Goal: Information Seeking & Learning: Find specific fact

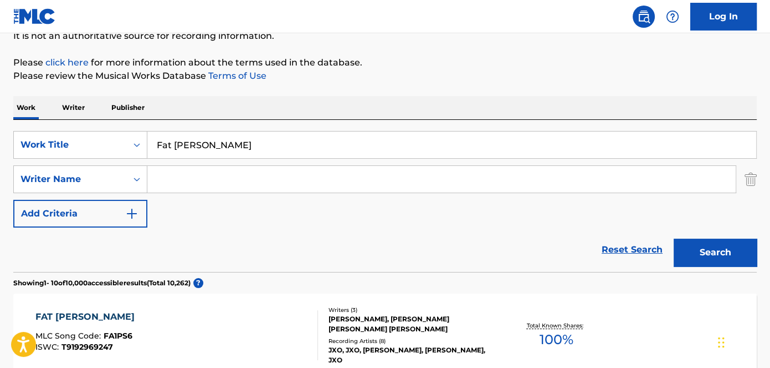
scroll to position [250, 0]
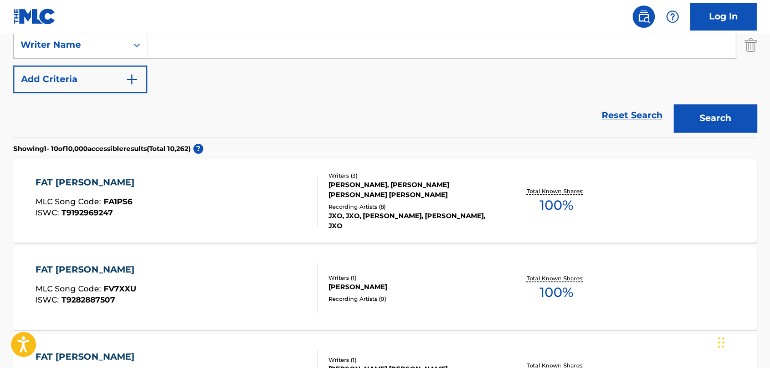
click at [204, 65] on div "SearchWithCriteriafbbc117b-0e9e-4364-8666-cab11338fddf Work Title Fat [PERSON_N…" at bounding box center [385, 45] width 744 height 96
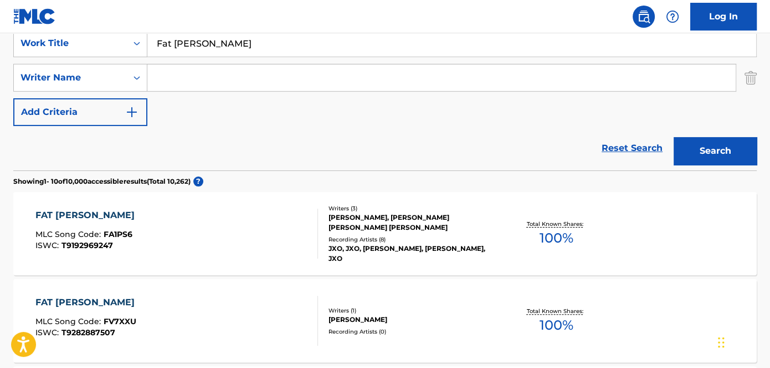
scroll to position [200, 0]
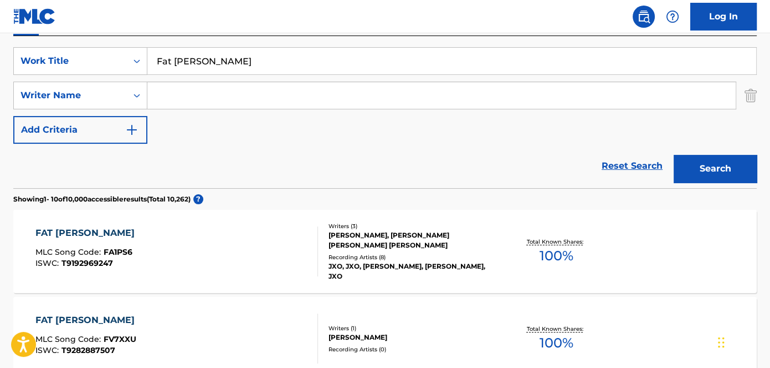
click at [224, 64] on input "Fat [PERSON_NAME]" at bounding box center [451, 61] width 609 height 27
click at [398, 41] on div "SearchWithCriteriafbbc117b-0e9e-4364-8666-cab11338fddf Work Title Fat [PERSON_N…" at bounding box center [385, 112] width 744 height 152
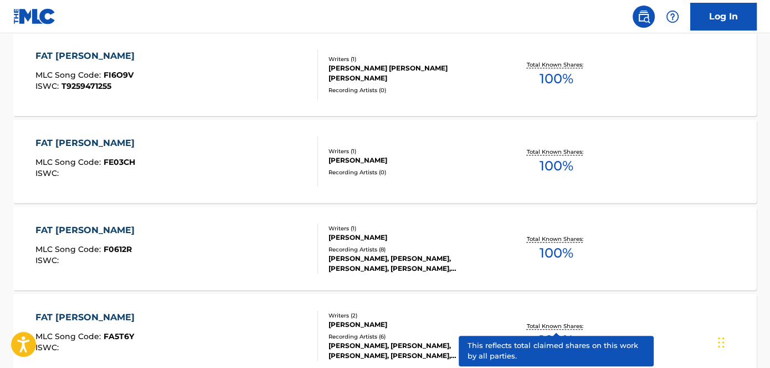
scroll to position [553, 0]
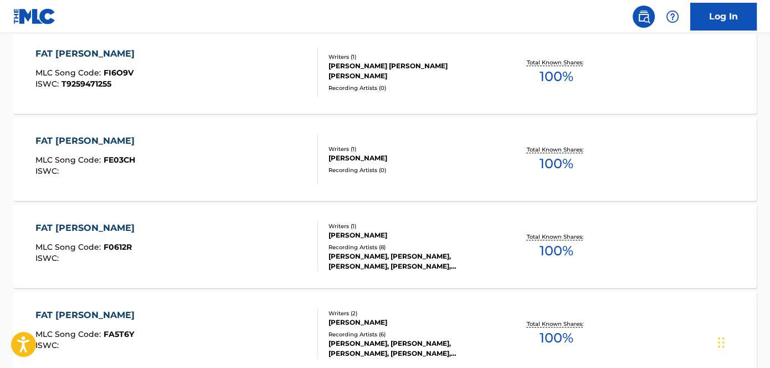
click at [548, 306] on div "FAT [PERSON_NAME] MLC Song Code : FA5T6Y ISWC : Writers ( 2 ) [PERSON_NAME] Rec…" at bounding box center [385, 333] width 744 height 83
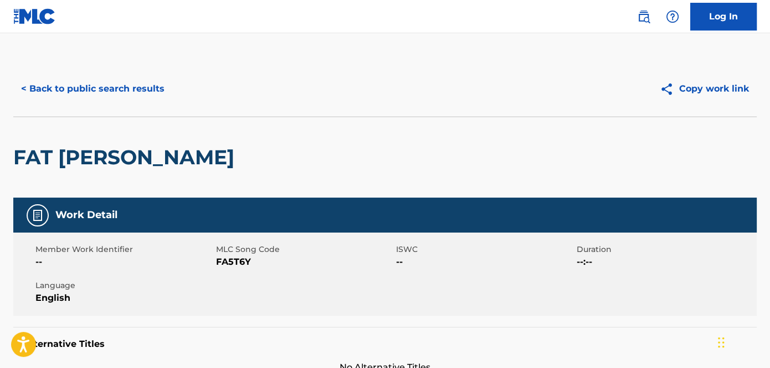
click at [71, 84] on button "< Back to public search results" at bounding box center [92, 89] width 159 height 28
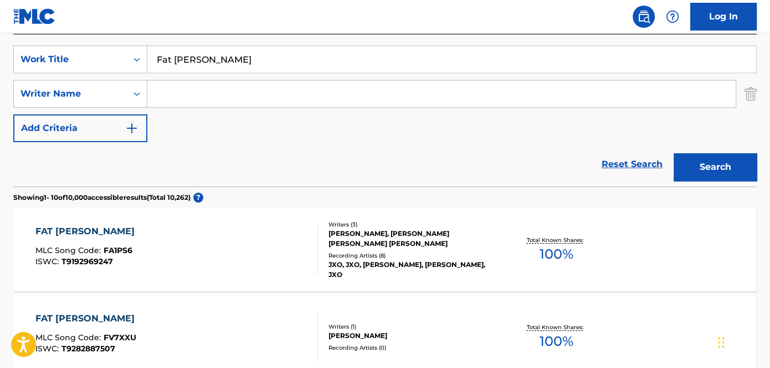
scroll to position [151, 0]
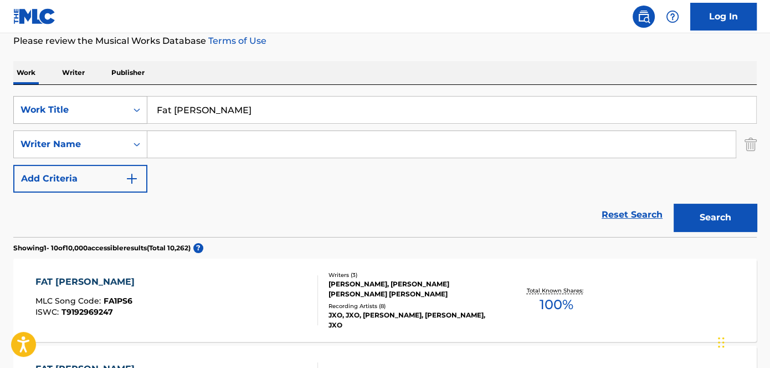
drag, startPoint x: 248, startPoint y: 116, endPoint x: 99, endPoint y: 101, distance: 150.4
click at [99, 101] on div "SearchWithCriteriafbbc117b-0e9e-4364-8666-cab11338fddf Work Title Fat [PERSON_N…" at bounding box center [385, 110] width 744 height 28
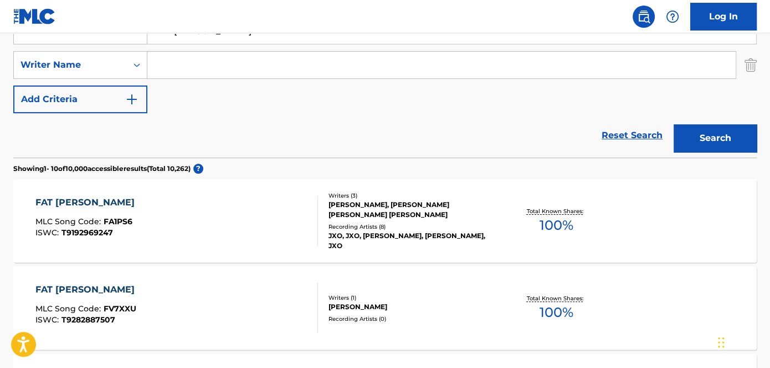
scroll to position [167, 0]
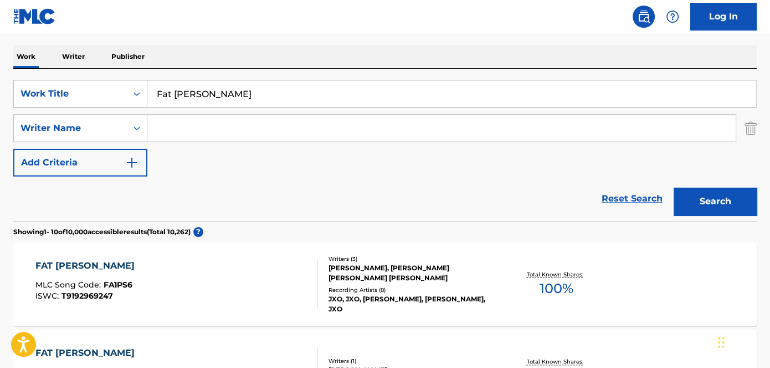
click at [177, 125] on input "Search Form" at bounding box center [441, 128] width 589 height 27
paste input "[PERSON_NAME]"
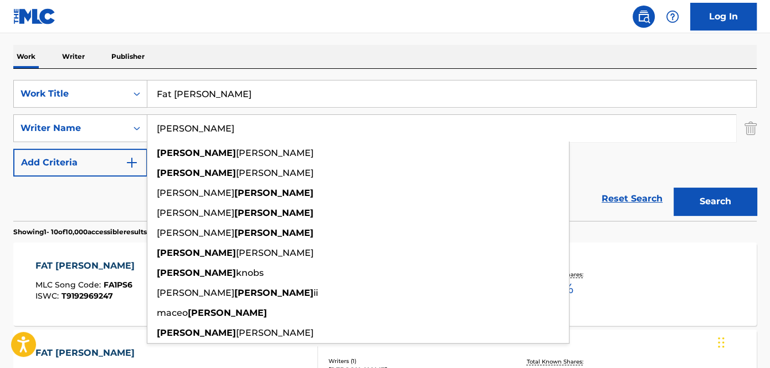
type input "[PERSON_NAME]"
click at [699, 193] on button "Search" at bounding box center [715, 201] width 83 height 28
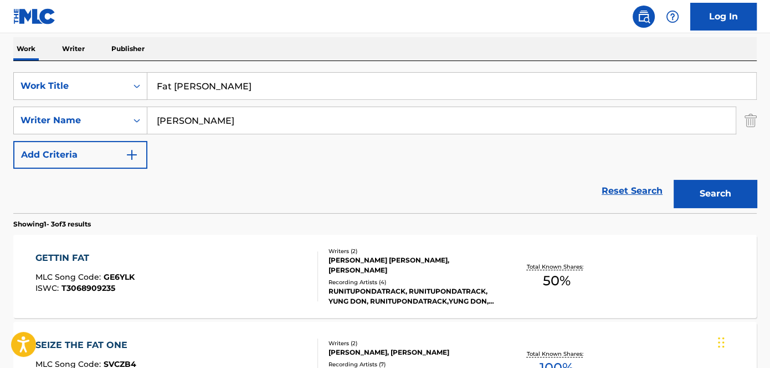
scroll to position [116, 0]
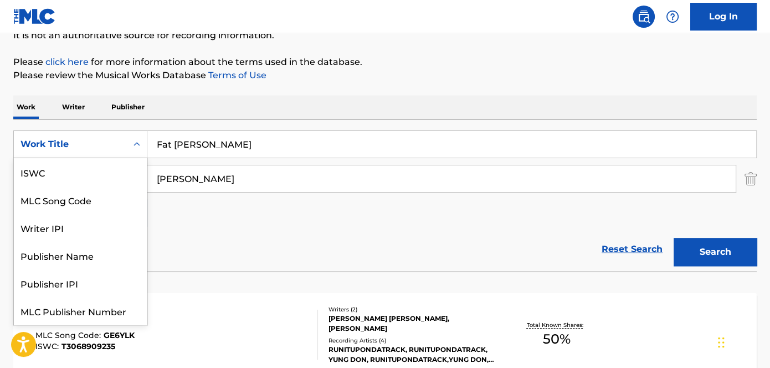
click at [135, 142] on icon "Search Form" at bounding box center [136, 144] width 11 height 11
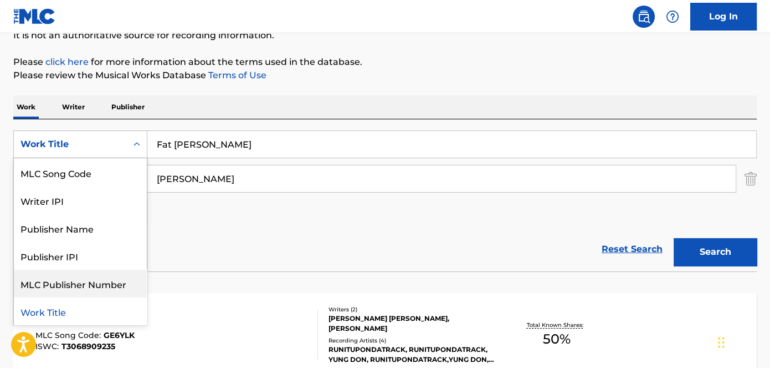
scroll to position [0, 0]
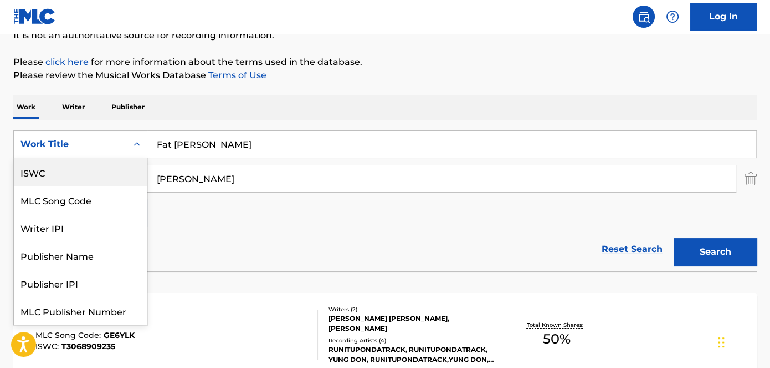
click at [69, 159] on div "ISWC" at bounding box center [80, 172] width 133 height 28
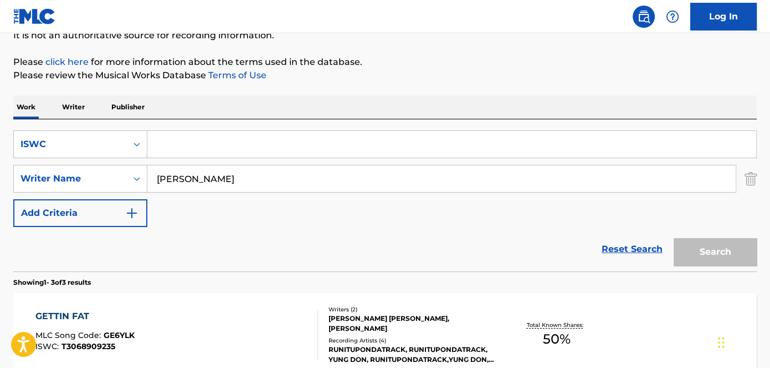
click at [221, 139] on input "Search Form" at bounding box center [451, 144] width 609 height 27
paste input "T9039474118"
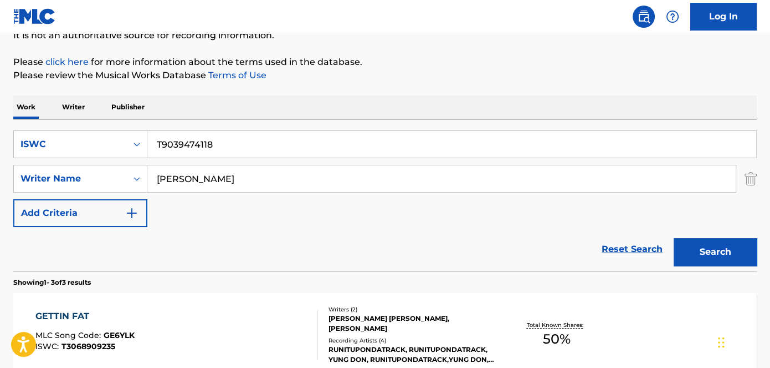
click at [756, 177] on img "Search Form" at bounding box center [751, 179] width 12 height 28
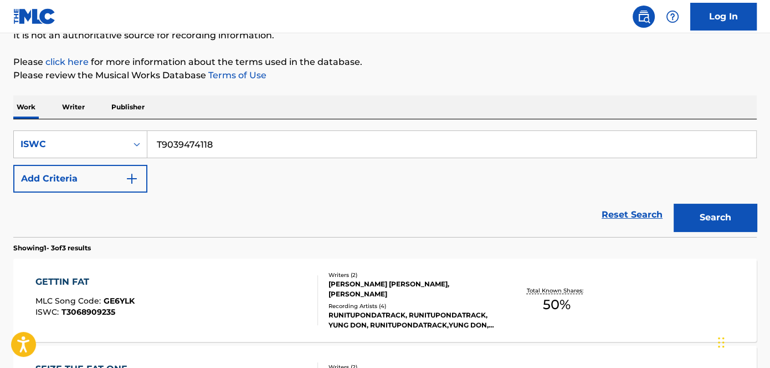
click at [720, 219] on button "Search" at bounding box center [715, 217] width 83 height 28
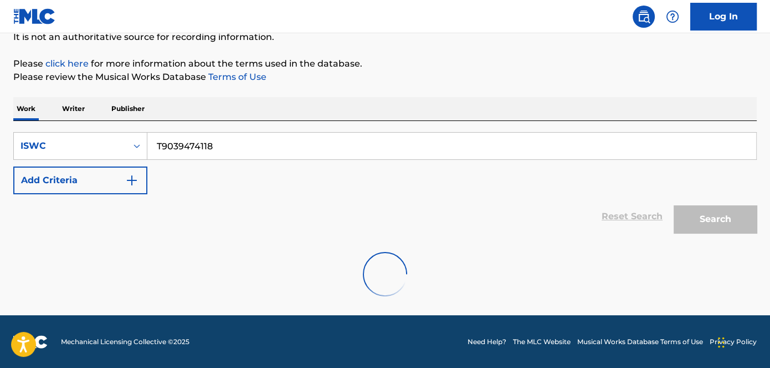
scroll to position [79, 0]
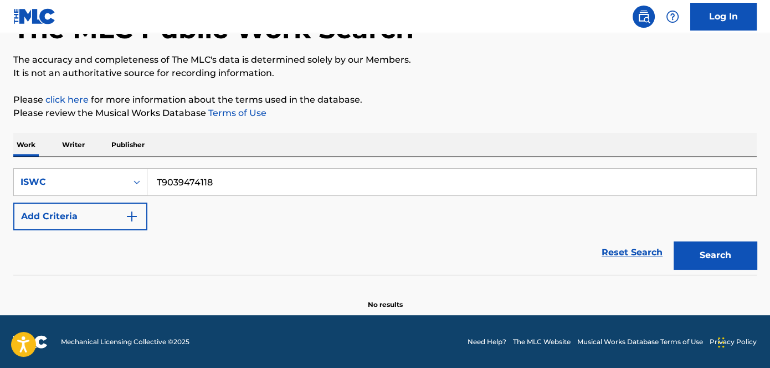
drag, startPoint x: 322, startPoint y: 174, endPoint x: 209, endPoint y: 170, distance: 113.1
click at [207, 174] on input "T9039474118" at bounding box center [451, 182] width 609 height 27
paste input "T9279591934"
paste input "Search Form"
click at [731, 256] on button "Search" at bounding box center [715, 255] width 83 height 28
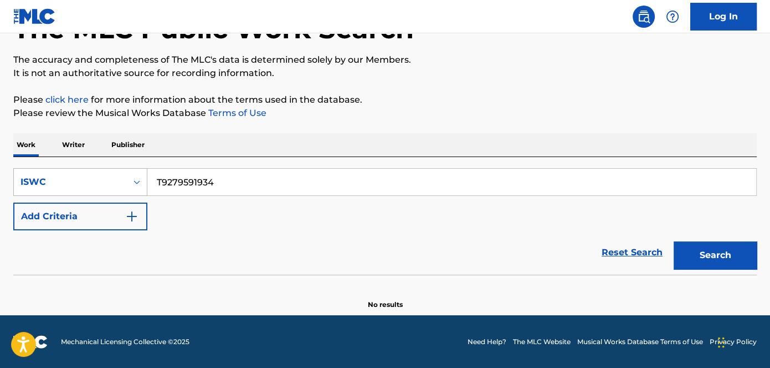
drag, startPoint x: 304, startPoint y: 176, endPoint x: 65, endPoint y: 172, distance: 239.5
click at [65, 172] on div "SearchWithCriteria22451649-01ad-4567-acef-74be92c62e4f ISWC T9279591934" at bounding box center [385, 182] width 744 height 28
paste input "673482"
click at [725, 253] on button "Search" at bounding box center [715, 255] width 83 height 28
drag, startPoint x: 261, startPoint y: 198, endPoint x: 27, endPoint y: 198, distance: 233.9
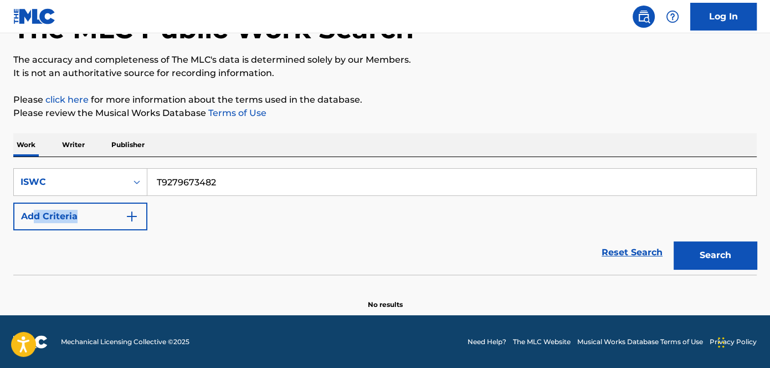
click at [34, 198] on div "SearchWithCriteria22451649-01ad-4567-acef-74be92c62e4f ISWC T9279673482 Add Cri…" at bounding box center [385, 199] width 744 height 62
click at [264, 185] on input "T9279673482" at bounding box center [451, 182] width 609 height 27
drag, startPoint x: 280, startPoint y: 176, endPoint x: 212, endPoint y: 191, distance: 70.2
click at [68, 176] on div "SearchWithCriteria22451649-01ad-4567-acef-74be92c62e4f ISWC T9279673482" at bounding box center [385, 182] width 744 height 28
paste input "0712224037"
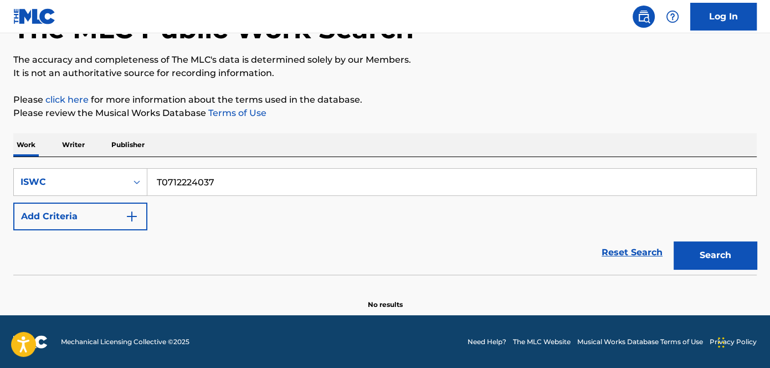
click at [692, 267] on button "Search" at bounding box center [715, 255] width 83 height 28
drag, startPoint x: 307, startPoint y: 181, endPoint x: 62, endPoint y: 177, distance: 245.0
click at [0, 164] on div "The MLC Public Work Search The accuracy and completeness of The MLC's data is d…" at bounding box center [385, 145] width 770 height 327
paste input "372741"
click at [692, 252] on button "Search" at bounding box center [715, 255] width 83 height 28
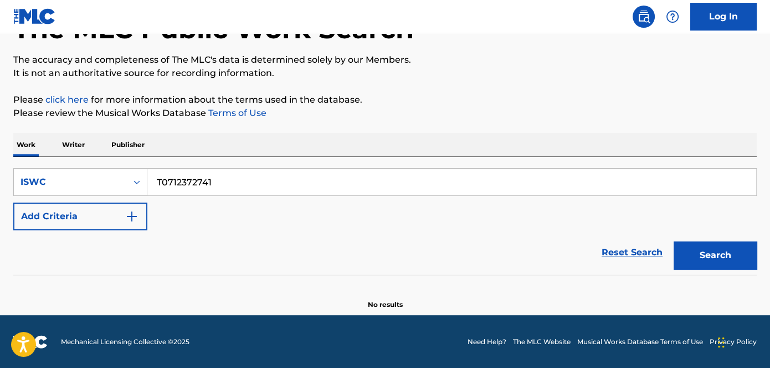
drag, startPoint x: 294, startPoint y: 190, endPoint x: 177, endPoint y: 177, distance: 117.7
click at [177, 177] on input "T0712372741" at bounding box center [451, 182] width 609 height 27
paste input "T9092071459"
paste input "Search Form"
type input "T9092071459"
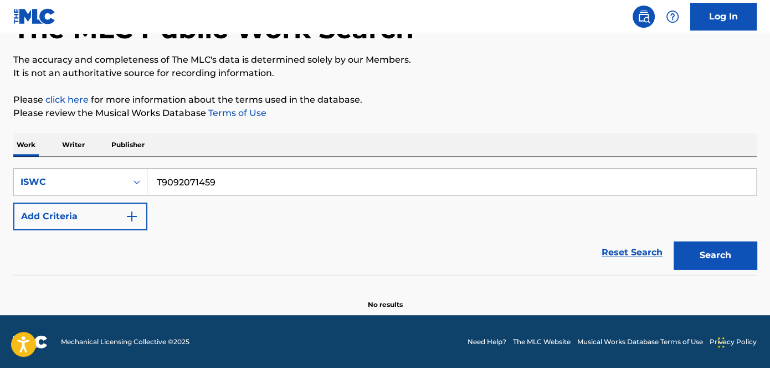
click at [711, 246] on button "Search" at bounding box center [715, 255] width 83 height 28
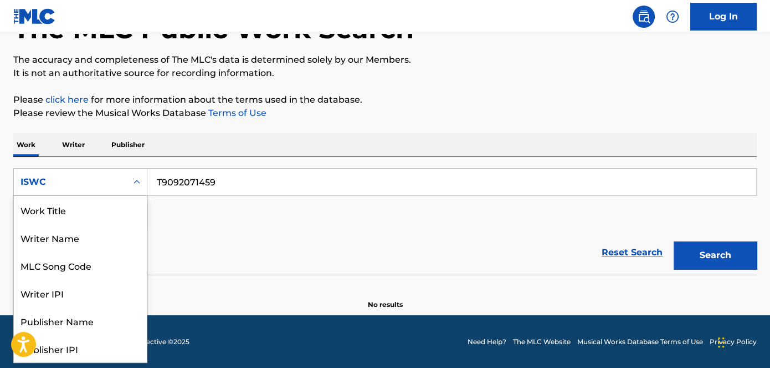
click at [108, 173] on div "ISWC" at bounding box center [70, 181] width 113 height 21
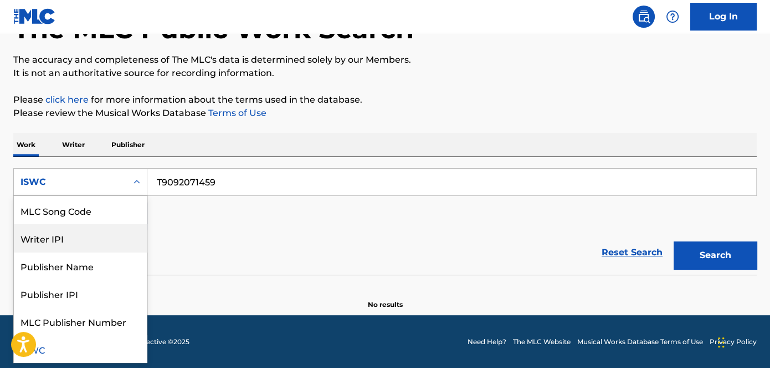
scroll to position [0, 0]
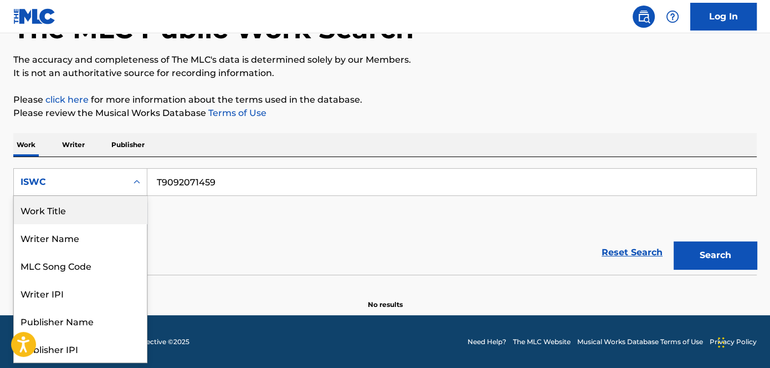
drag, startPoint x: 88, startPoint y: 213, endPoint x: 96, endPoint y: 206, distance: 11.0
click at [88, 212] on div "Work Title" at bounding box center [80, 210] width 133 height 28
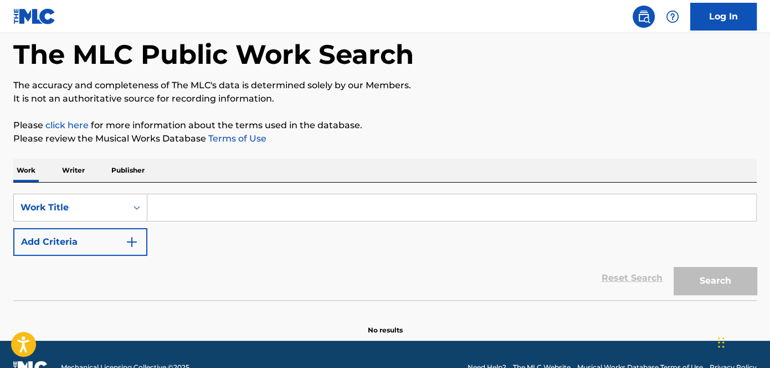
drag, startPoint x: 186, startPoint y: 197, endPoint x: 249, endPoint y: 184, distance: 63.9
click at [249, 184] on div "Work Writer Publisher SearchWithCriteria10e28d94-eab4-4fa0-8566-c7cfb8098554 Wo…" at bounding box center [385, 247] width 744 height 176
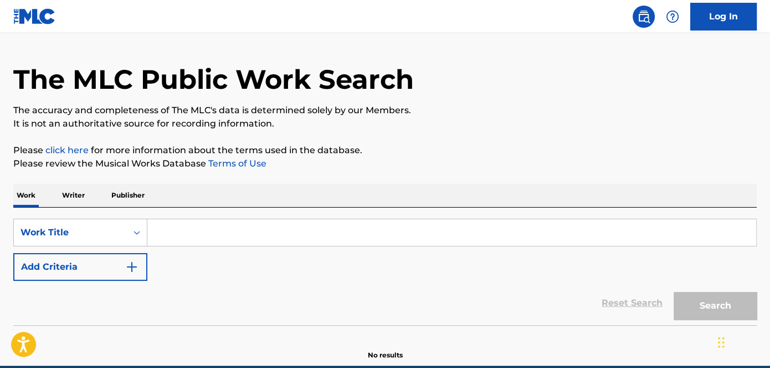
paste input "Feeling Is Believing"
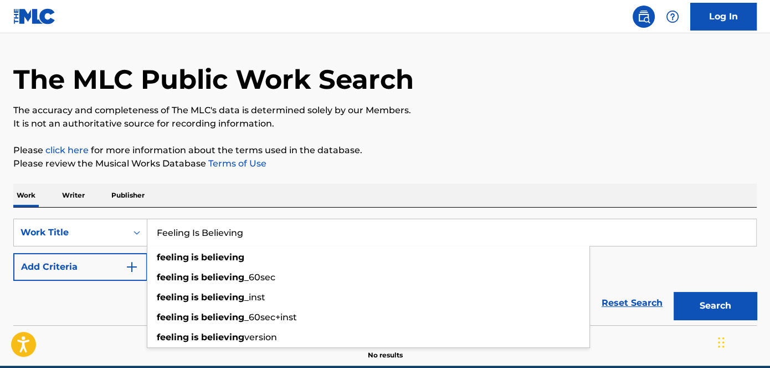
type input "Feeling Is Believing"
click at [132, 273] on button "Add Criteria" at bounding box center [80, 267] width 134 height 28
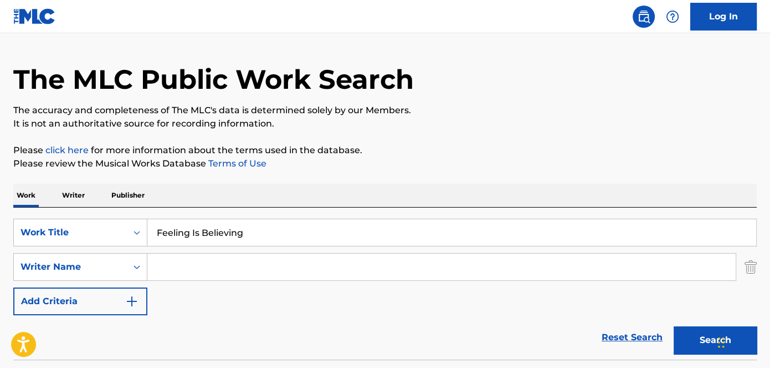
click at [290, 261] on input "Search Form" at bounding box center [441, 266] width 589 height 27
paste input "[PERSON_NAME]"
type input "[PERSON_NAME]"
drag, startPoint x: 430, startPoint y: 135, endPoint x: 470, endPoint y: 134, distance: 39.9
click at [436, 134] on div "The MLC Public Work Search The accuracy and completeness of The MLC's data is d…" at bounding box center [385, 213] width 770 height 361
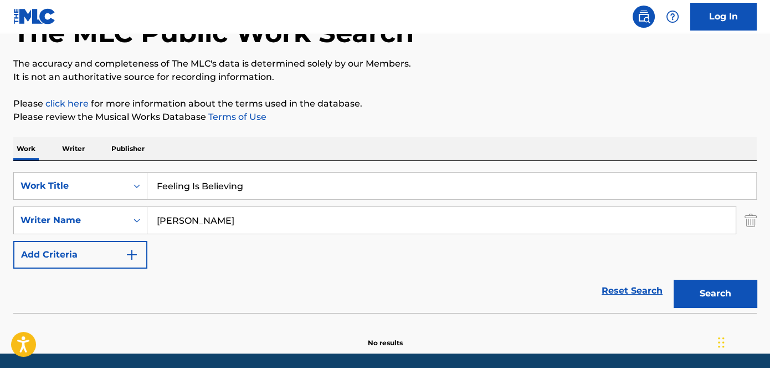
scroll to position [113, 0]
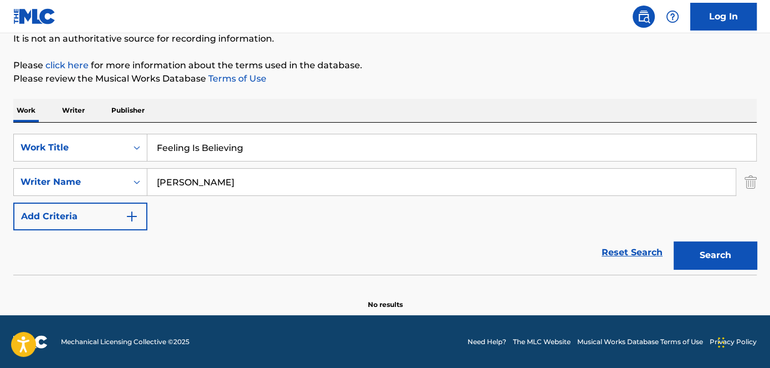
click at [727, 275] on section at bounding box center [385, 277] width 744 height 6
click at [727, 255] on button "Search" at bounding box center [715, 255] width 83 height 28
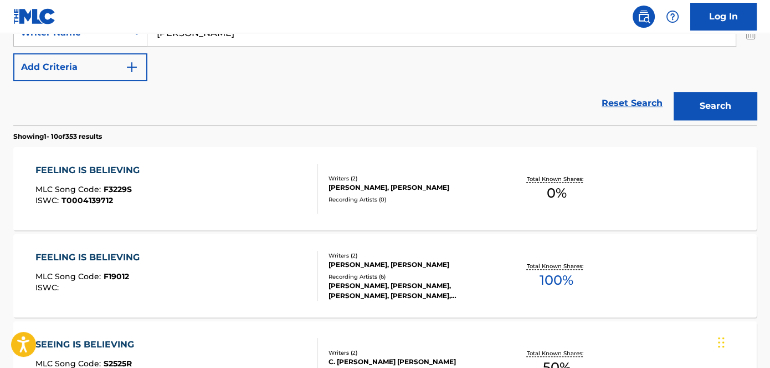
scroll to position [315, 0]
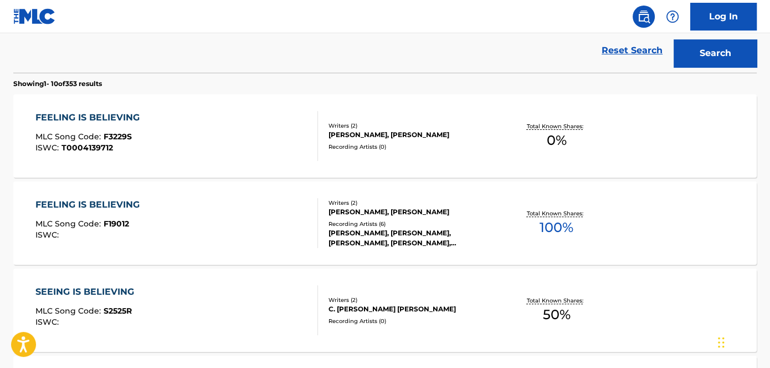
click at [236, 225] on div "FEELING IS BELIEVING MLC Song Code : F19012 ISWC :" at bounding box center [176, 223] width 283 height 50
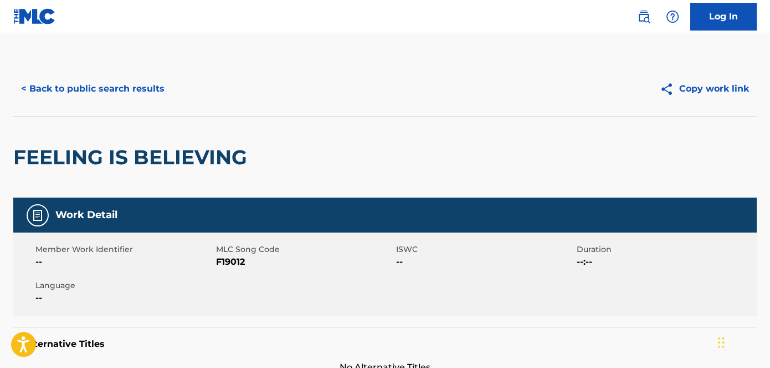
click at [231, 262] on span "F19012" at bounding box center [305, 261] width 178 height 13
copy span "F19012"
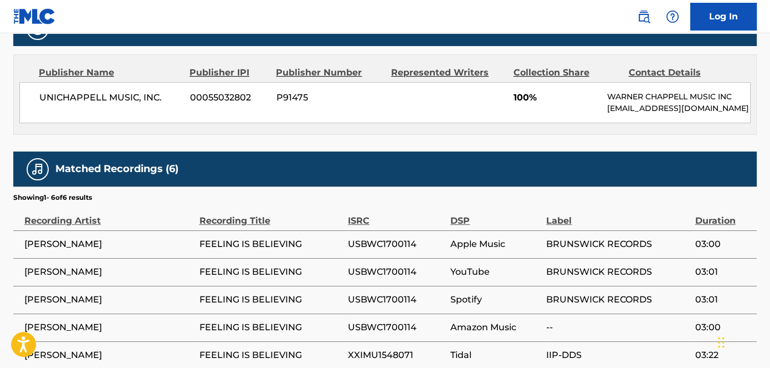
scroll to position [573, 0]
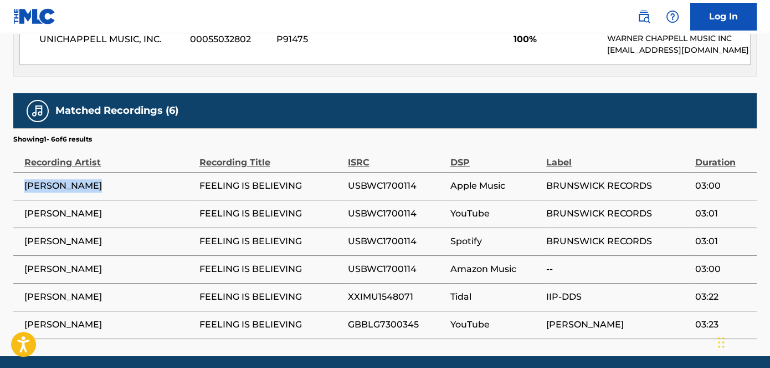
drag, startPoint x: 27, startPoint y: 194, endPoint x: 121, endPoint y: 188, distance: 94.4
click at [121, 188] on td "[PERSON_NAME]" at bounding box center [106, 186] width 186 height 28
copy span "[PERSON_NAME]"
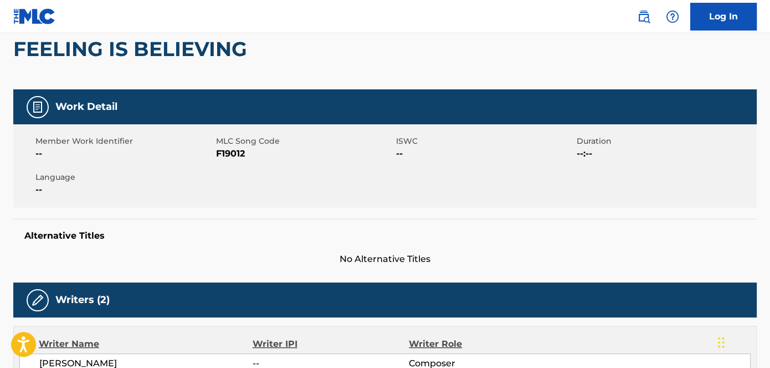
scroll to position [0, 0]
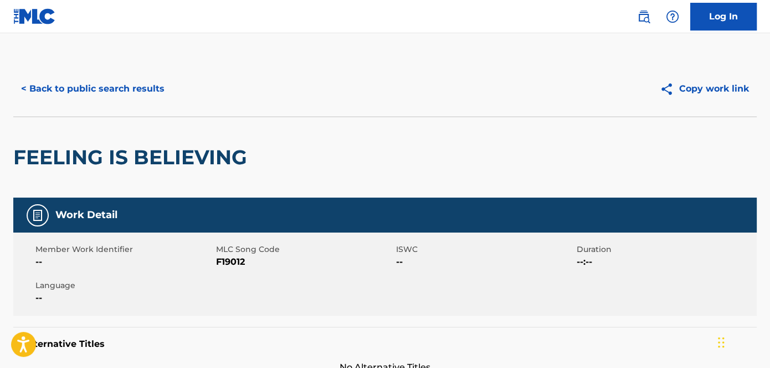
click at [151, 105] on div "< Back to public search results Copy work link" at bounding box center [385, 88] width 744 height 55
click at [151, 95] on button "< Back to public search results" at bounding box center [92, 89] width 159 height 28
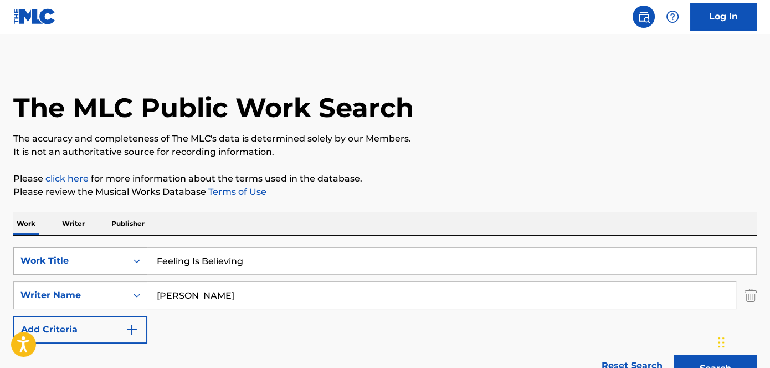
drag, startPoint x: 279, startPoint y: 262, endPoint x: 124, endPoint y: 262, distance: 155.8
click at [124, 262] on div "SearchWithCriteria10e28d94-eab4-4fa0-8566-c7cfb8098554 Work Title Feeling Is Be…" at bounding box center [385, 261] width 744 height 28
paste input "Teach Me"
click at [580, 141] on p "The accuracy and completeness of The MLC's data is determined solely by our Mem…" at bounding box center [385, 138] width 744 height 13
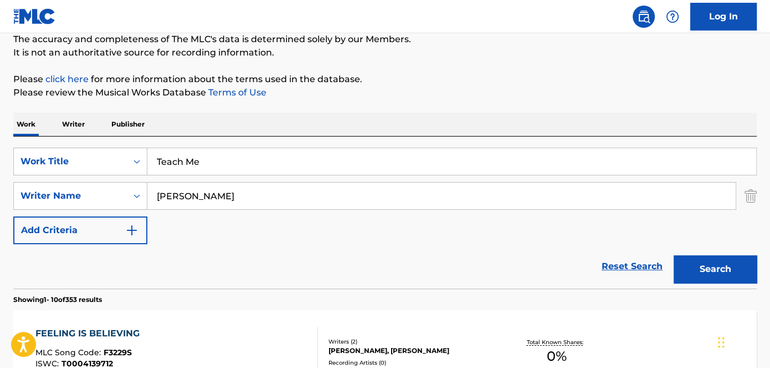
scroll to position [100, 0]
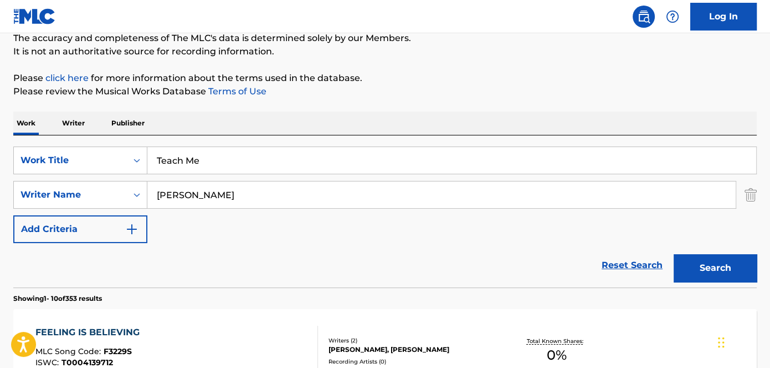
click at [744, 280] on button "Search" at bounding box center [715, 268] width 83 height 28
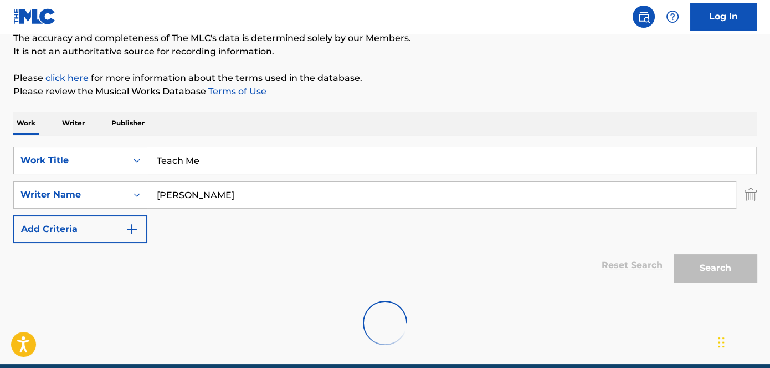
click at [729, 268] on div "Search" at bounding box center [712, 265] width 89 height 44
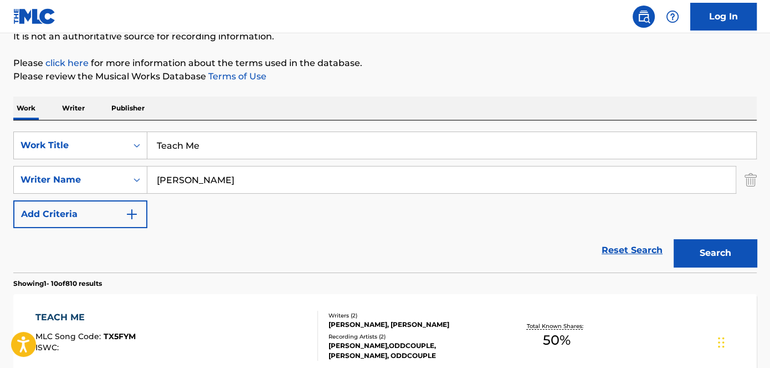
scroll to position [99, 0]
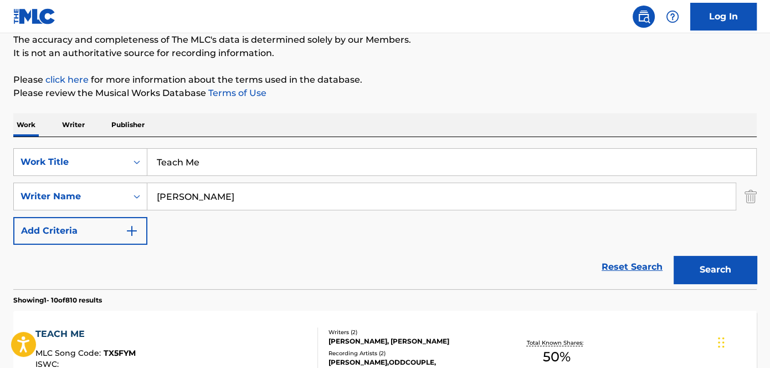
drag, startPoint x: 266, startPoint y: 106, endPoint x: 263, endPoint y: 130, distance: 23.4
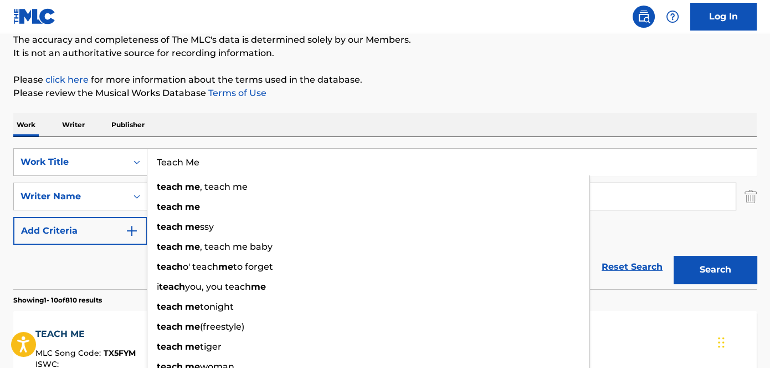
drag, startPoint x: 267, startPoint y: 156, endPoint x: 149, endPoint y: 159, distance: 118.1
click at [149, 159] on input "Teach Me" at bounding box center [451, 162] width 609 height 27
paste input "Gangster Boogie Bump"
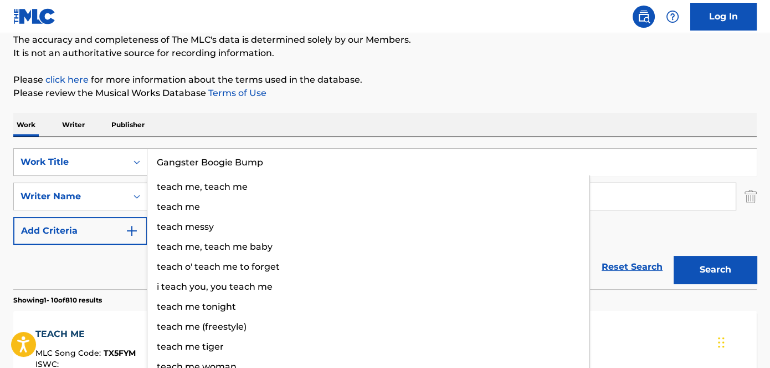
drag, startPoint x: 610, startPoint y: 95, endPoint x: 627, endPoint y: 123, distance: 33.1
click at [611, 95] on p "Please review the Musical Works Database Terms of Use" at bounding box center [385, 92] width 744 height 13
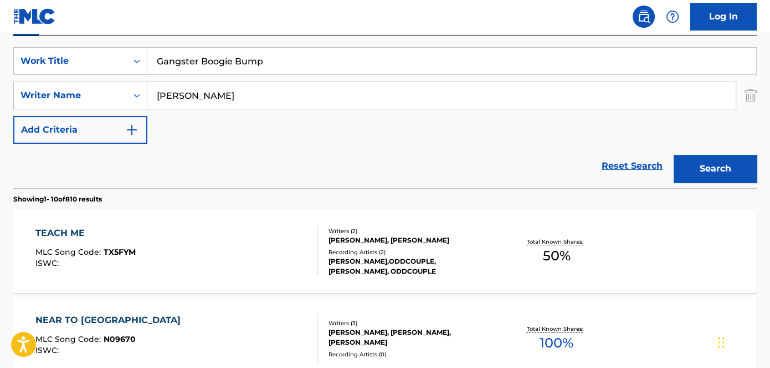
click at [711, 164] on button "Search" at bounding box center [715, 169] width 83 height 28
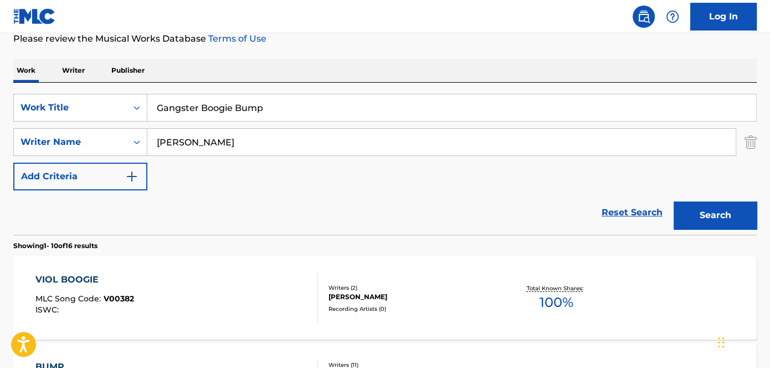
scroll to position [0, 0]
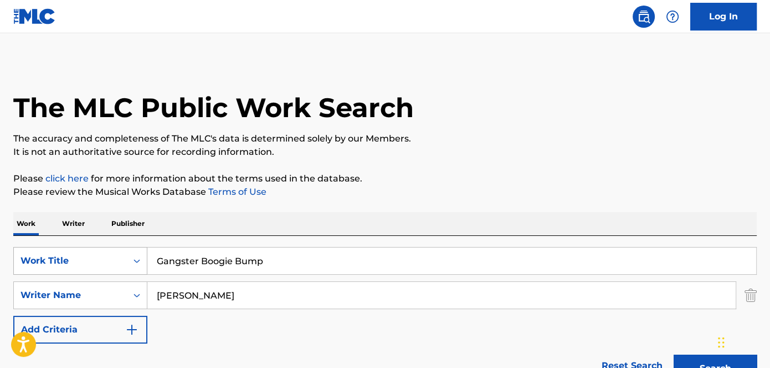
drag, startPoint x: 240, startPoint y: 265, endPoint x: 90, endPoint y: 263, distance: 149.7
click at [90, 264] on div "SearchWithCriteria10e28d94-eab4-4fa0-8566-c7cfb8098554 Work Title Gangster Boog…" at bounding box center [385, 261] width 744 height 28
paste input "Sweeter As The Days Go By"
type input "Sweeter As The Days Go By"
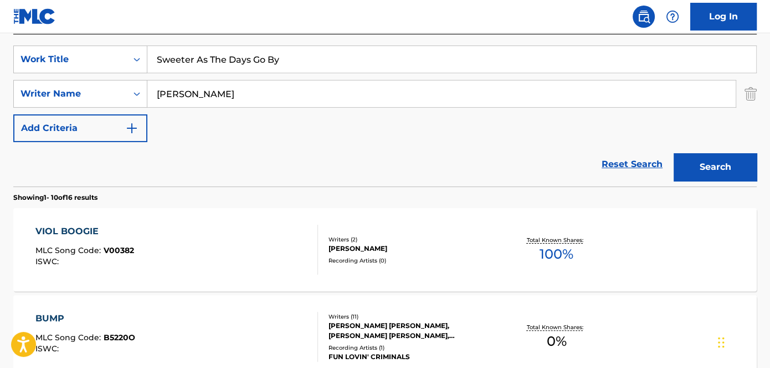
click at [705, 170] on button "Search" at bounding box center [715, 167] width 83 height 28
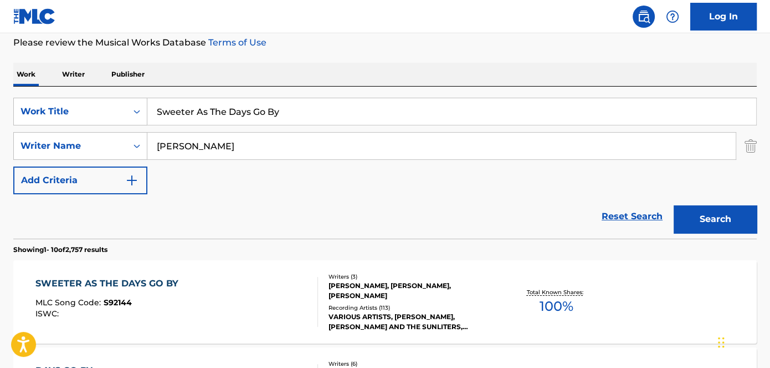
scroll to position [201, 0]
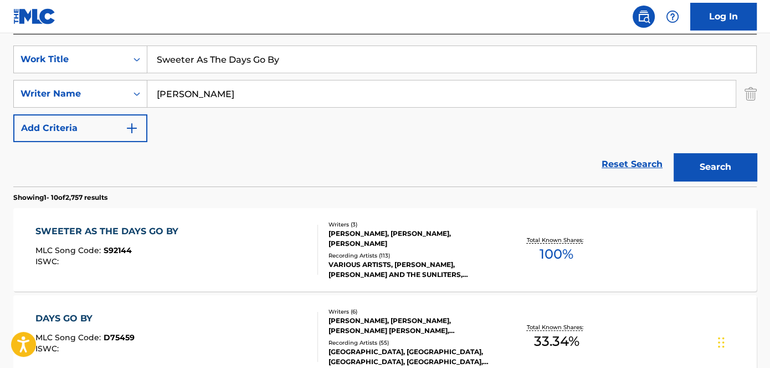
click at [380, 251] on div "Recording Artists ( 113 )" at bounding box center [412, 255] width 166 height 8
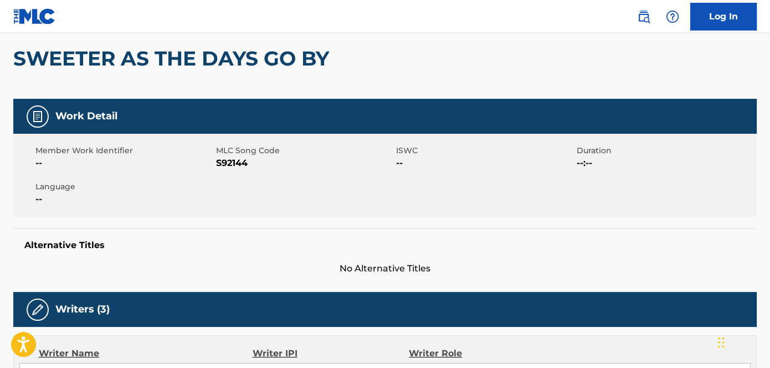
scroll to position [100, 0]
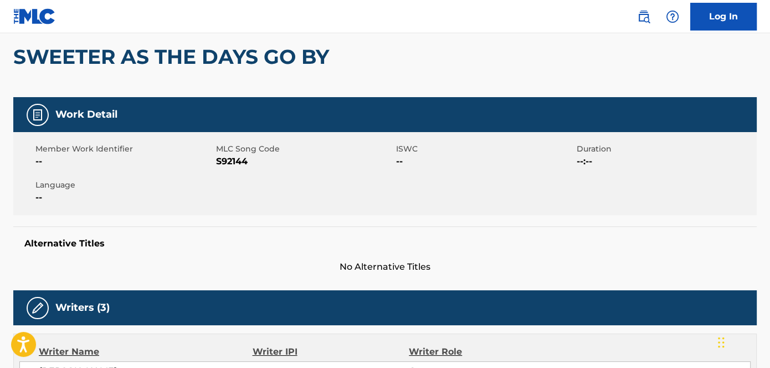
click at [232, 155] on span "S92144" at bounding box center [305, 161] width 178 height 13
copy span "S92144"
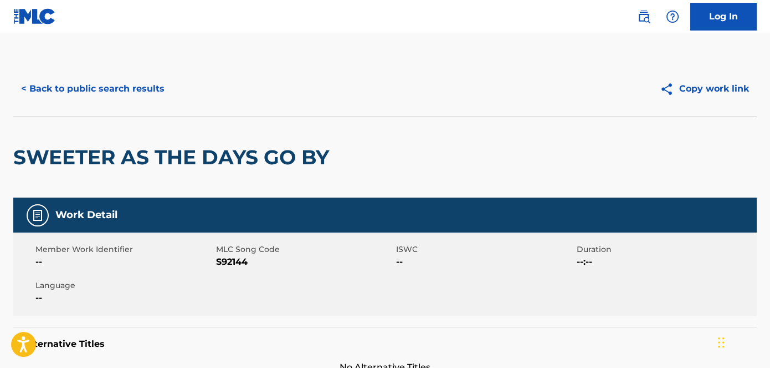
click at [98, 103] on div "< Back to public search results Copy work link" at bounding box center [385, 88] width 744 height 55
click at [105, 92] on button "< Back to public search results" at bounding box center [92, 89] width 159 height 28
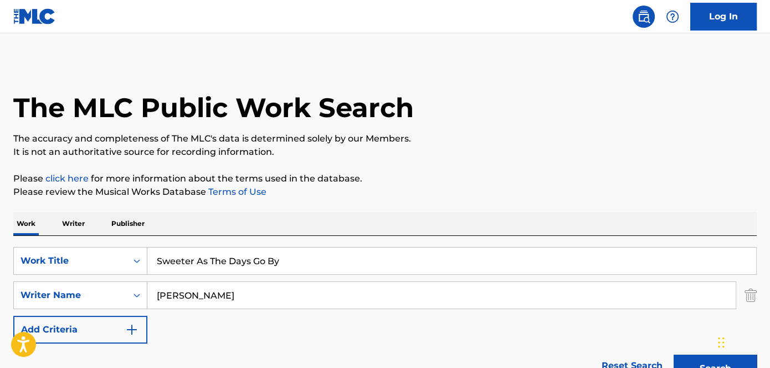
scroll to position [201, 0]
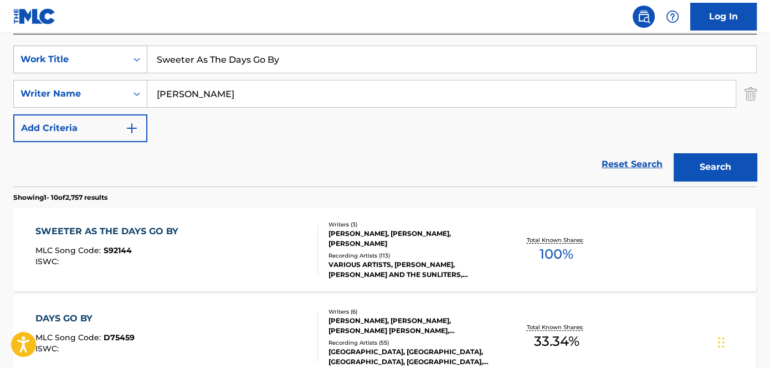
drag, startPoint x: 312, startPoint y: 55, endPoint x: 78, endPoint y: 54, distance: 233.9
click at [78, 54] on div "SearchWithCriteria10e28d94-eab4-4fa0-8566-c7cfb8098554 Work Title Sweeter As Th…" at bounding box center [385, 59] width 744 height 28
paste input "Windjammer"
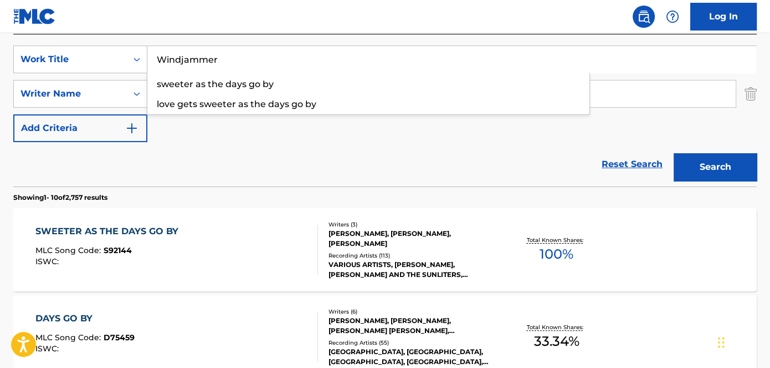
type input "Windjammer"
click at [697, 120] on div "SearchWithCriteria10e28d94-eab4-4fa0-8566-c7cfb8098554 Work Title Windjammer Se…" at bounding box center [385, 93] width 744 height 96
click at [701, 155] on button "Search" at bounding box center [715, 167] width 83 height 28
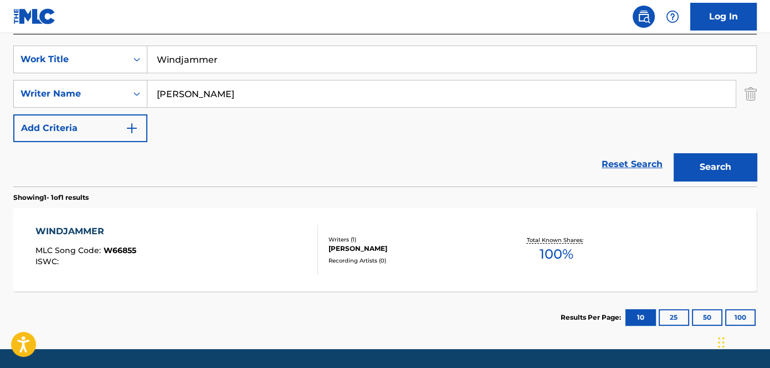
click at [421, 248] on div "[PERSON_NAME]" at bounding box center [412, 248] width 166 height 10
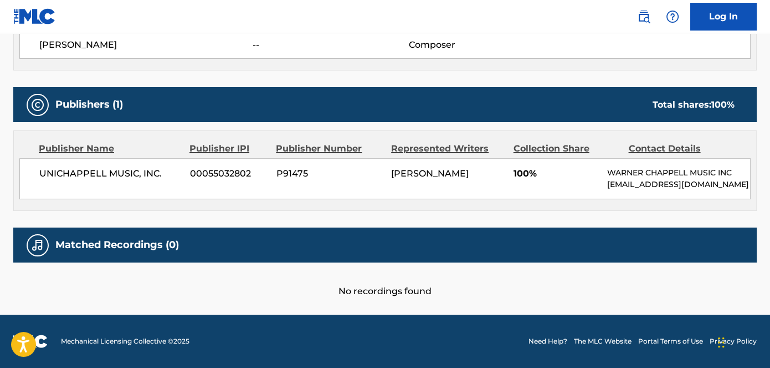
scroll to position [37, 0]
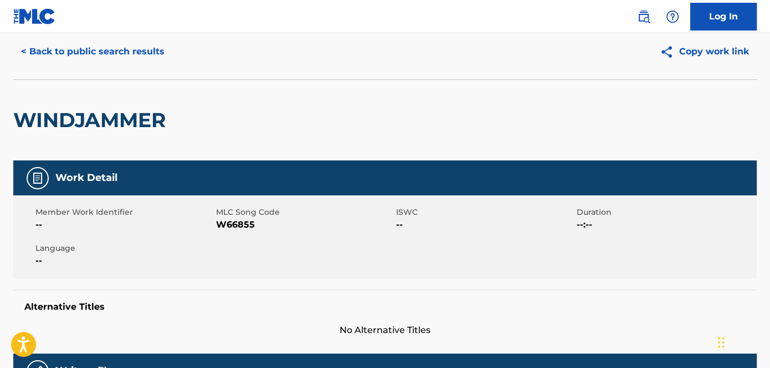
click at [238, 222] on span "W66855" at bounding box center [305, 224] width 178 height 13
copy span "W66855"
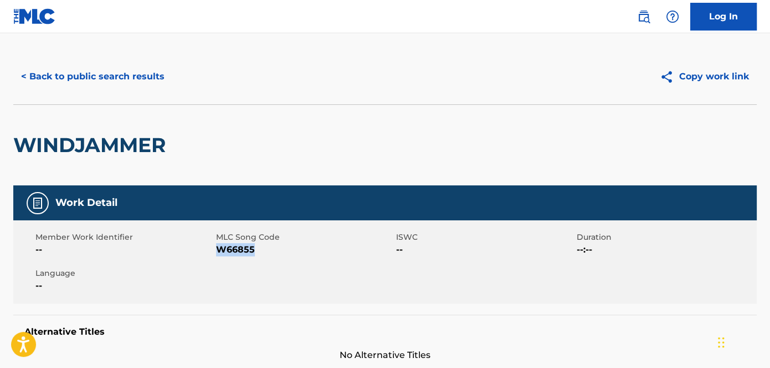
scroll to position [0, 0]
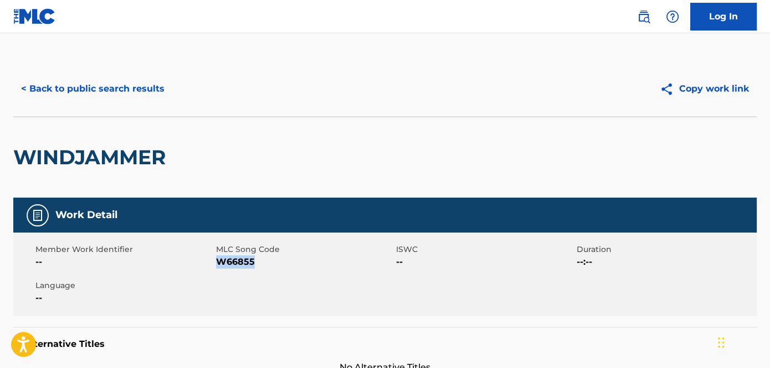
click at [133, 77] on button "< Back to public search results" at bounding box center [92, 89] width 159 height 28
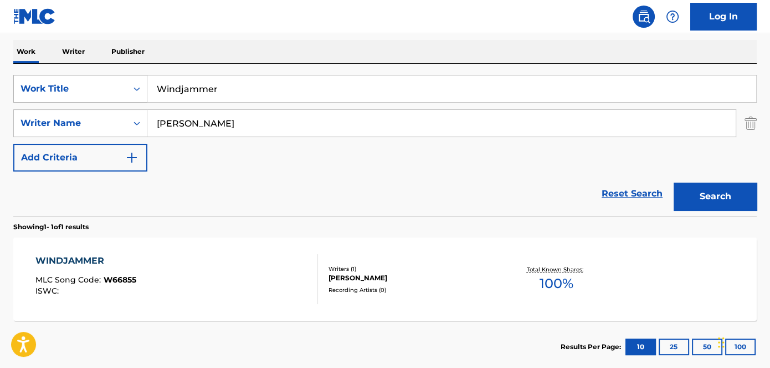
drag, startPoint x: 307, startPoint y: 79, endPoint x: 65, endPoint y: 79, distance: 242.2
click at [65, 79] on div "SearchWithCriteria10e28d94-eab4-4fa0-8566-c7cfb8098554 Work Title Windjammer" at bounding box center [385, 89] width 744 height 28
paste input "Your Love Keeps Haunting Me"
click at [719, 183] on button "Search" at bounding box center [715, 196] width 83 height 28
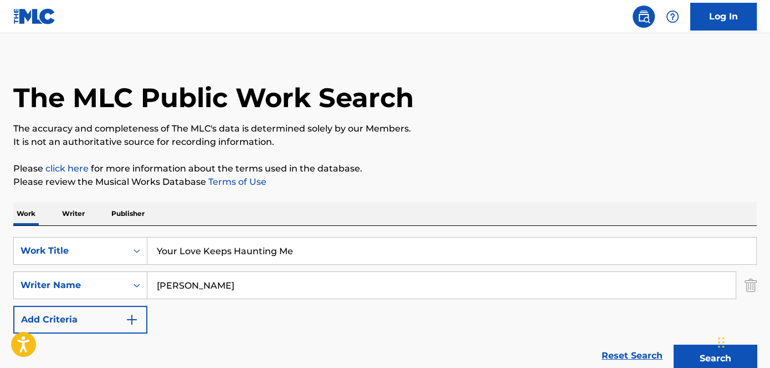
scroll to position [0, 0]
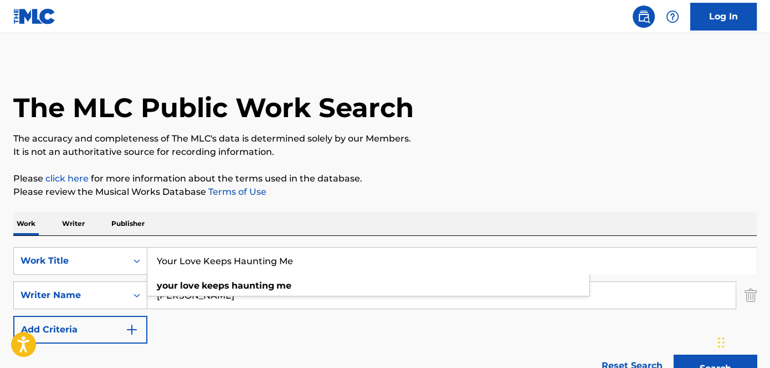
drag, startPoint x: 340, startPoint y: 265, endPoint x: 145, endPoint y: 234, distance: 198.0
click at [135, 239] on div "SearchWithCriteria10e28d94-eab4-4fa0-8566-c7cfb8098554 Work Title Your Love Kee…" at bounding box center [385, 312] width 744 height 152
paste input "Fat [PERSON_NAME]"
type input "Fat [PERSON_NAME]"
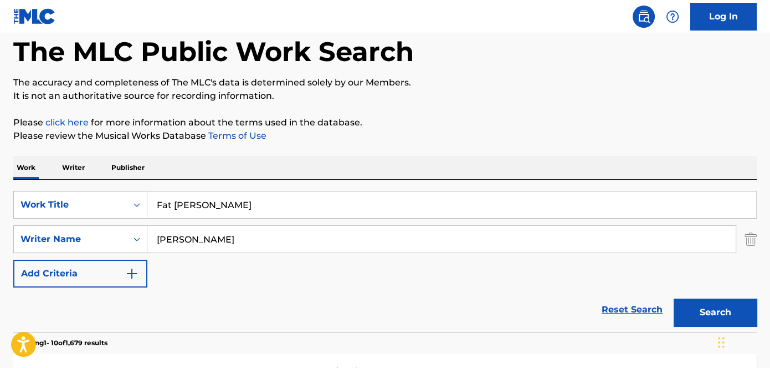
scroll to position [151, 0]
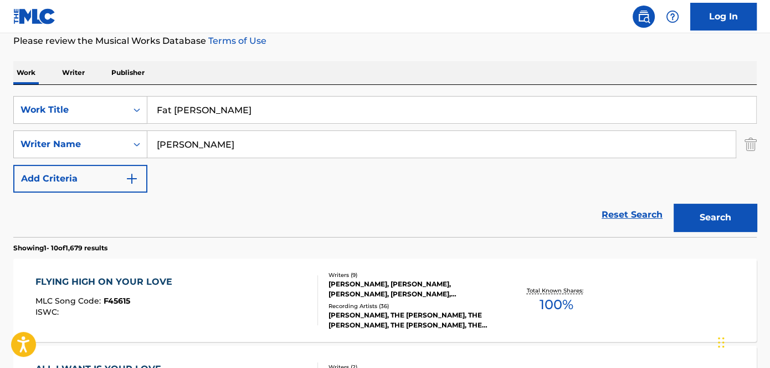
click at [702, 215] on button "Search" at bounding box center [715, 217] width 83 height 28
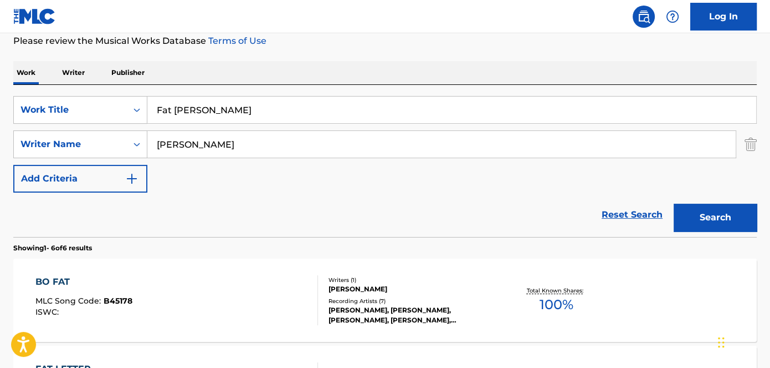
drag, startPoint x: 86, startPoint y: 142, endPoint x: 0, endPoint y: 124, distance: 88.3
click at [0, 136] on div "The MLC Public Work Search The accuracy and completeness of The MLC's data is d…" at bounding box center [385, 369] width 770 height 918
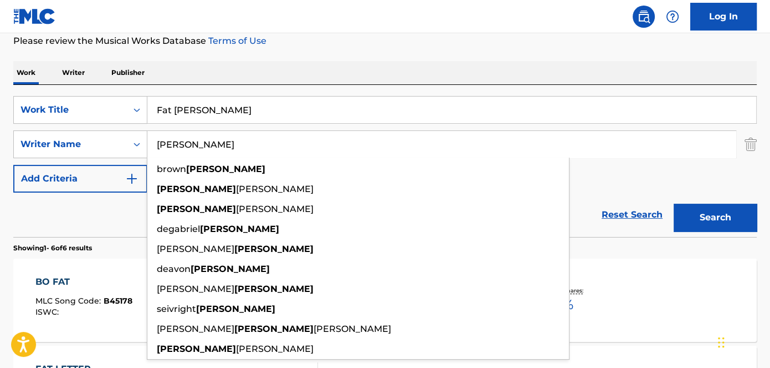
type input "[PERSON_NAME]"
click at [674, 203] on button "Search" at bounding box center [715, 217] width 83 height 28
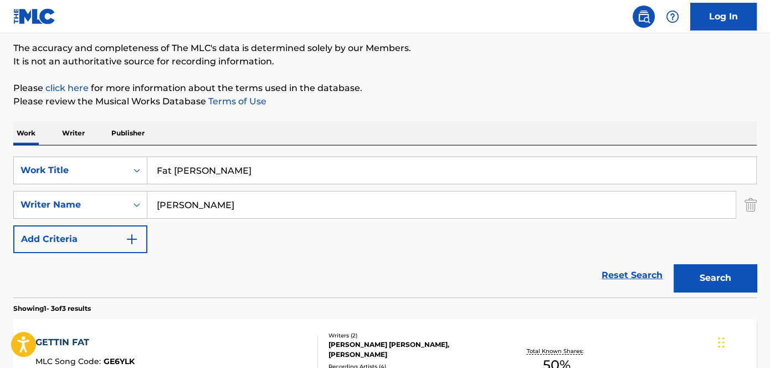
scroll to position [0, 0]
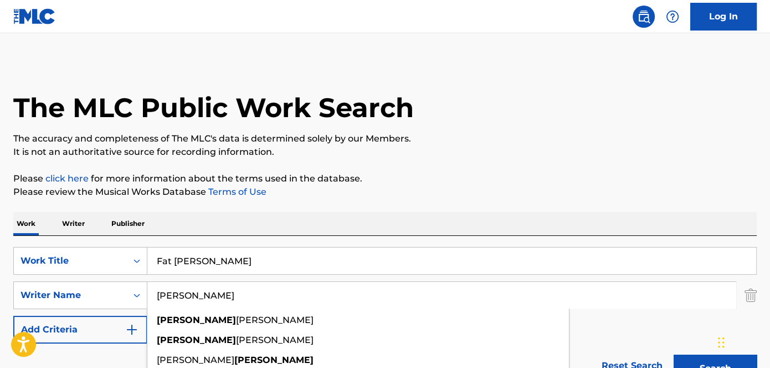
drag, startPoint x: 283, startPoint y: 258, endPoint x: 121, endPoint y: 243, distance: 162.5
click at [121, 243] on div "SearchWithCriteria10e28d94-eab4-4fa0-8566-c7cfb8098554 Work Title Fat [PERSON_N…" at bounding box center [385, 312] width 744 height 152
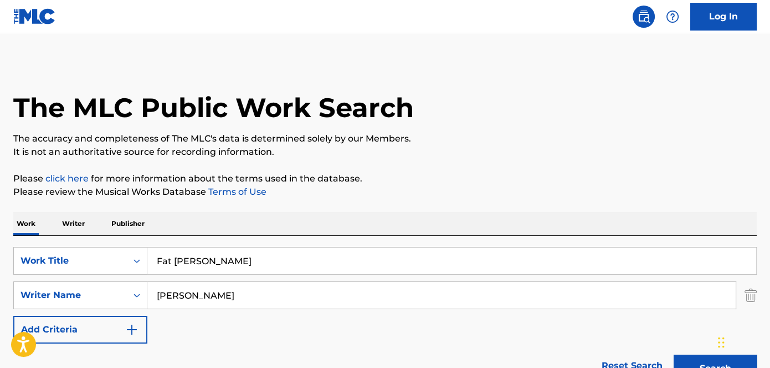
paste input "eeling Is Believing"
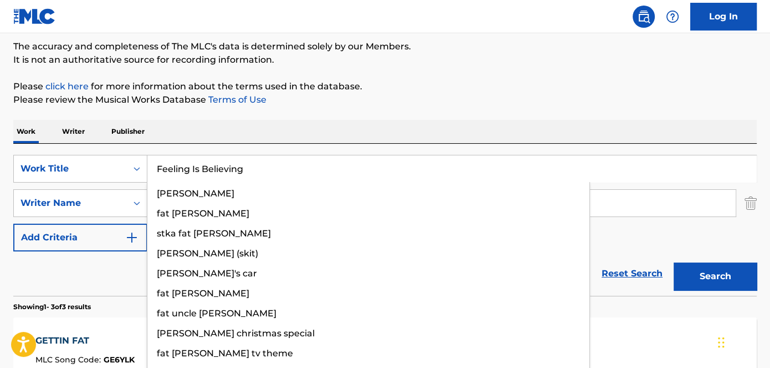
scroll to position [151, 0]
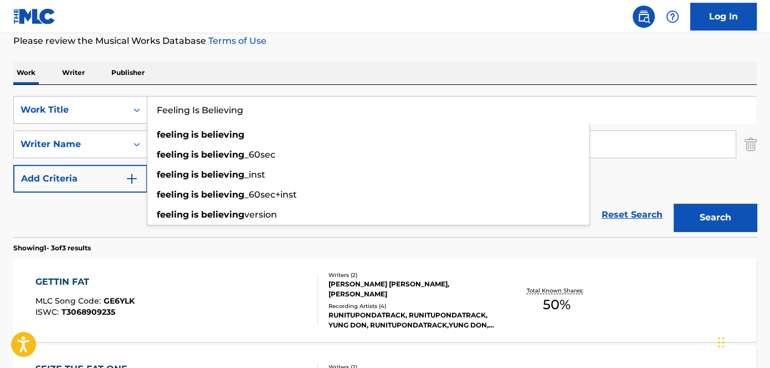
type input "Feeling Is Believing"
click at [604, 48] on div "The MLC Public Work Search The accuracy and completeness of The MLC's data is d…" at bounding box center [385, 238] width 770 height 657
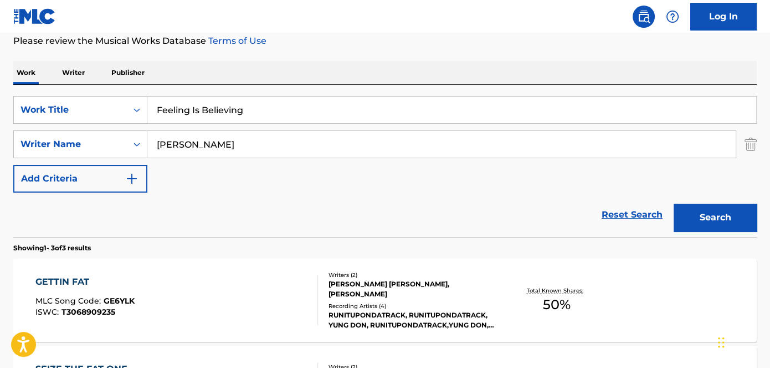
drag, startPoint x: 353, startPoint y: 146, endPoint x: 0, endPoint y: 136, distance: 353.2
click at [0, 137] on div "The MLC Public Work Search The accuracy and completeness of The MLC's data is d…" at bounding box center [385, 238] width 770 height 657
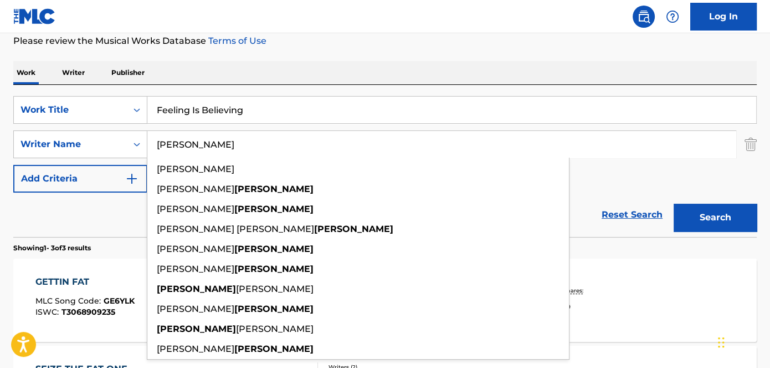
type input "[PERSON_NAME]"
click at [674, 203] on button "Search" at bounding box center [715, 217] width 83 height 28
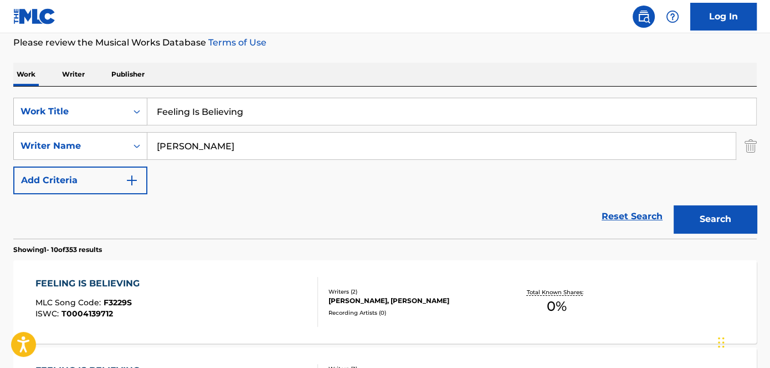
click at [340, 73] on div "Work Writer Publisher" at bounding box center [385, 74] width 744 height 23
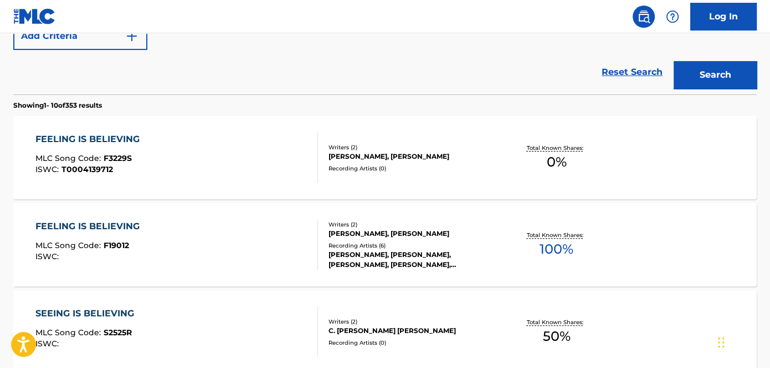
scroll to position [351, 0]
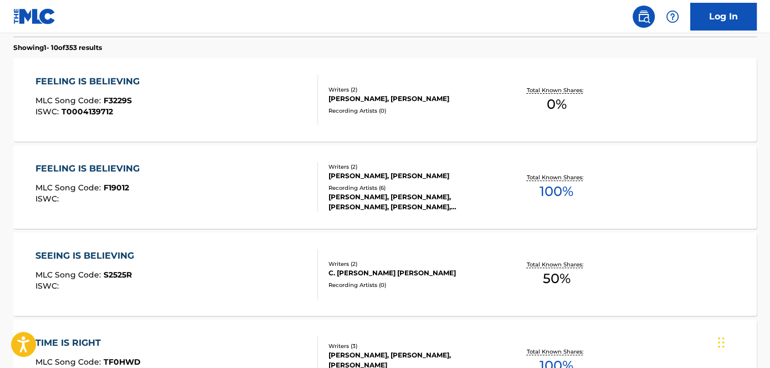
click at [324, 174] on div "Writers ( 2 ) [PERSON_NAME], [PERSON_NAME] Recording Artists ( 6 ) [PERSON_NAME…" at bounding box center [406, 186] width 177 height 49
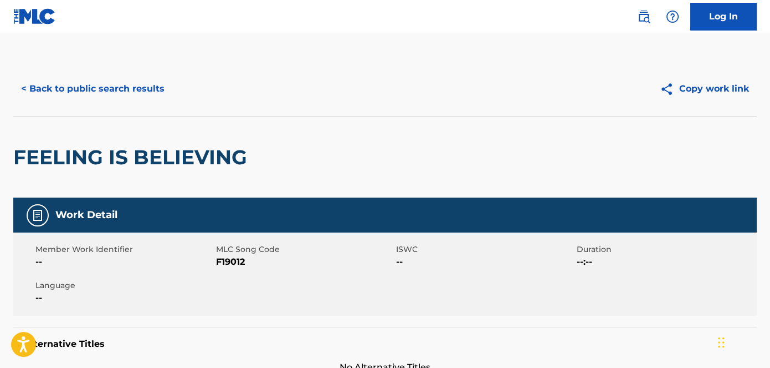
click at [108, 84] on button "< Back to public search results" at bounding box center [92, 89] width 159 height 28
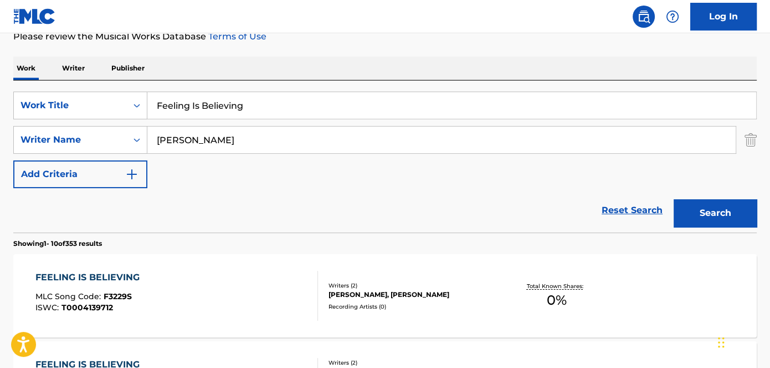
scroll to position [111, 0]
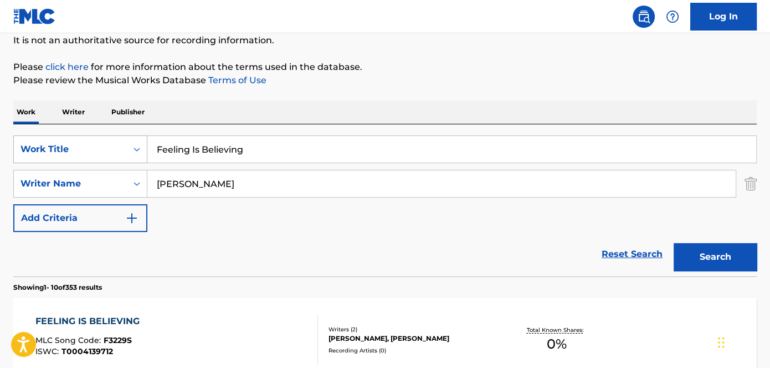
drag, startPoint x: 283, startPoint y: 155, endPoint x: 88, endPoint y: 144, distance: 194.9
click at [89, 144] on div "SearchWithCriteria10e28d94-eab4-4fa0-8566-c7cfb8098554 Work Title Feeling Is Be…" at bounding box center [385, 149] width 744 height 28
paste input "Teach Me"
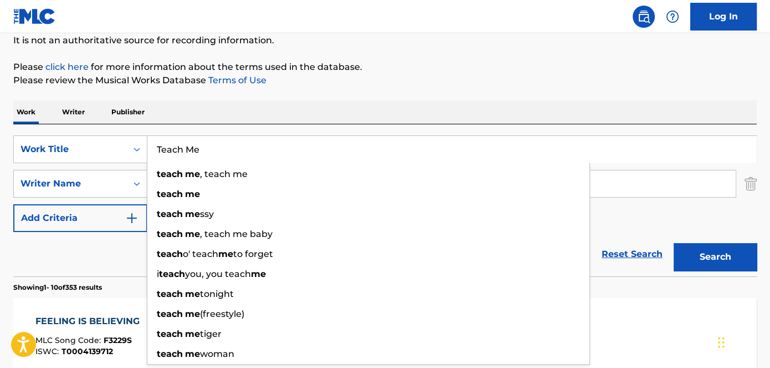
click at [379, 110] on div "Work Writer Publisher" at bounding box center [385, 111] width 744 height 23
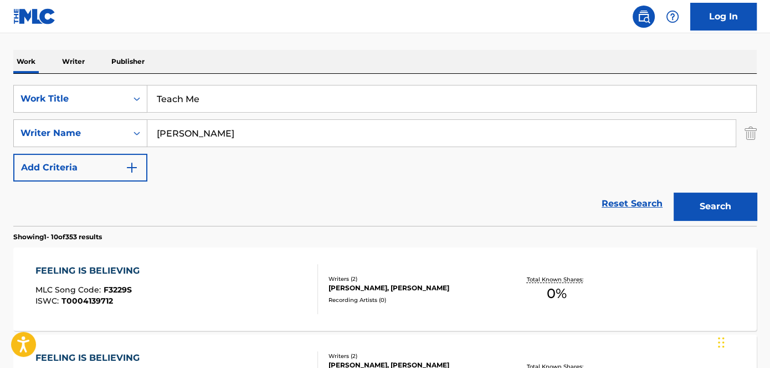
click at [713, 208] on button "Search" at bounding box center [715, 206] width 83 height 28
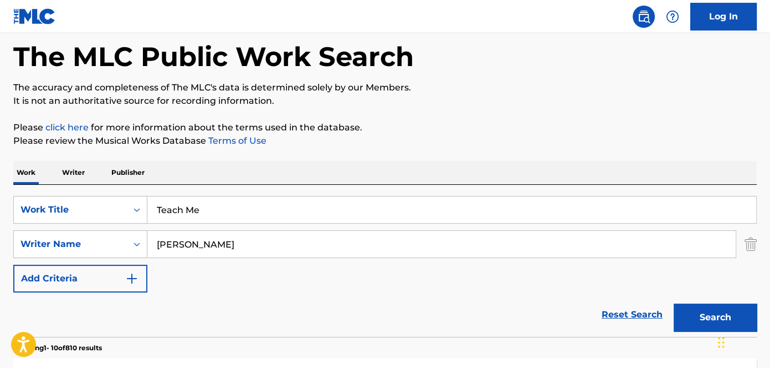
scroll to position [11, 0]
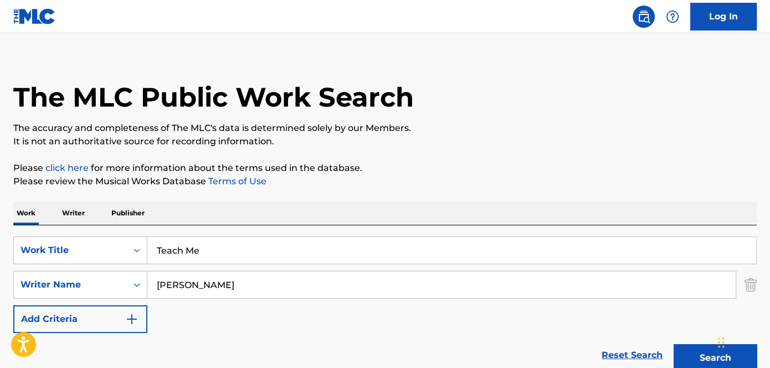
drag, startPoint x: 205, startPoint y: 249, endPoint x: 52, endPoint y: 228, distance: 154.4
click at [47, 231] on div "SearchWithCriteria10e28d94-eab4-4fa0-8566-c7cfb8098554 Work Title Teach Me Sear…" at bounding box center [385, 301] width 744 height 152
paste input "Gangster Boogie Bump"
type input "Gangster Boogie Bump"
click at [693, 340] on div "Search" at bounding box center [712, 355] width 89 height 44
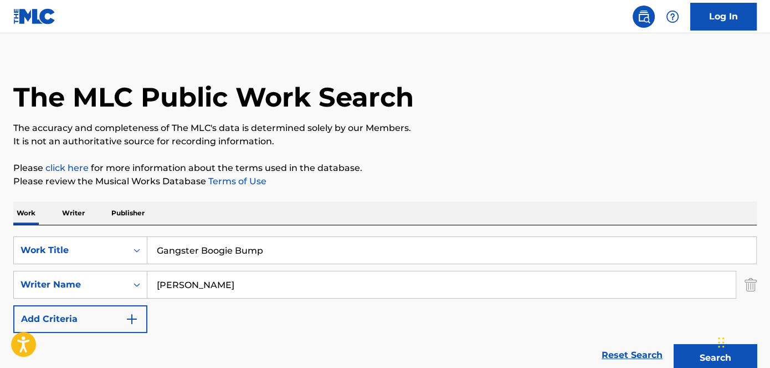
click at [690, 345] on button "Search" at bounding box center [715, 358] width 83 height 28
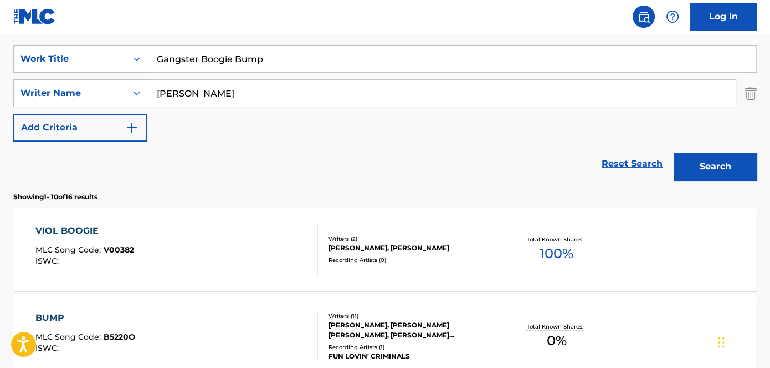
scroll to position [212, 0]
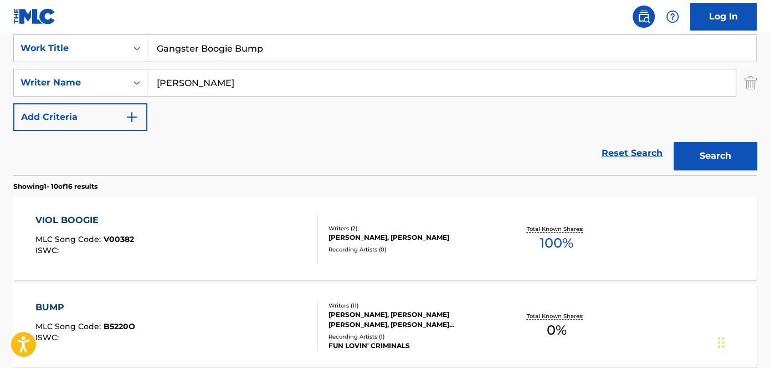
click at [749, 80] on img "Search Form" at bounding box center [751, 83] width 12 height 28
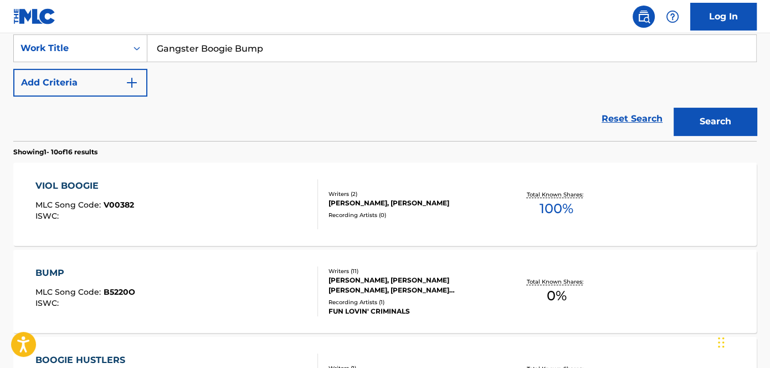
click at [710, 126] on button "Search" at bounding box center [715, 122] width 83 height 28
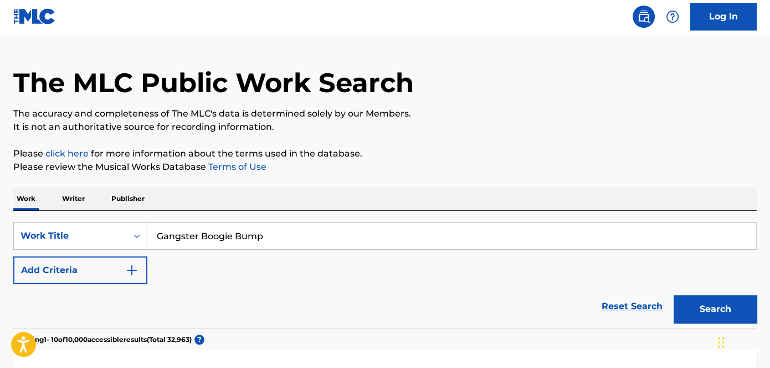
scroll to position [0, 0]
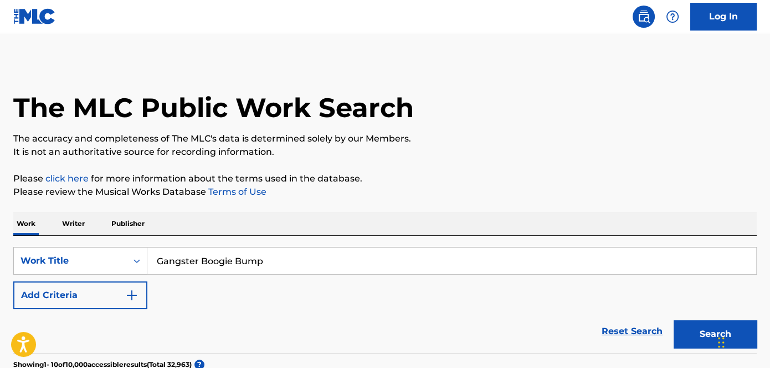
click at [145, 287] on button "Add Criteria" at bounding box center [80, 295] width 134 height 28
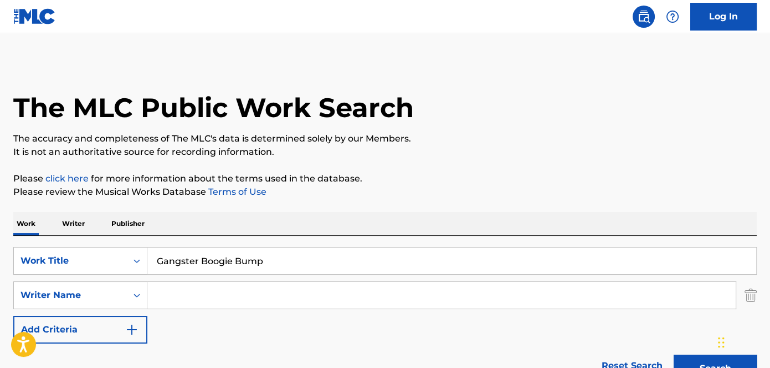
click at [197, 280] on div "SearchWithCriteria10e28d94-eab4-4fa0-8566-c7cfb8098554 Work Title Gangster Boog…" at bounding box center [385, 295] width 744 height 96
click at [201, 293] on input "Search Form" at bounding box center [441, 295] width 589 height 27
paste input "[PERSON_NAME]"
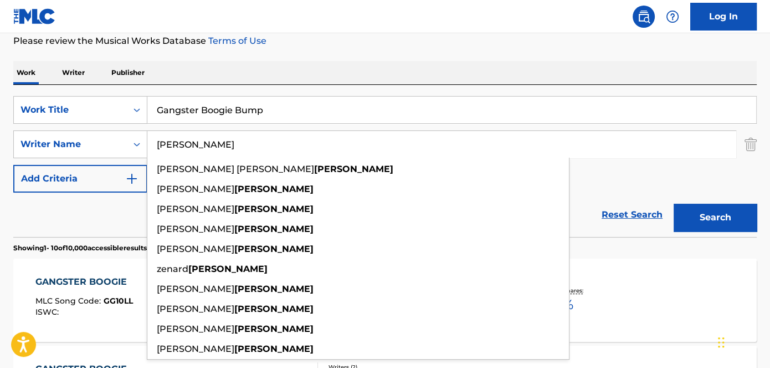
type input "[PERSON_NAME]"
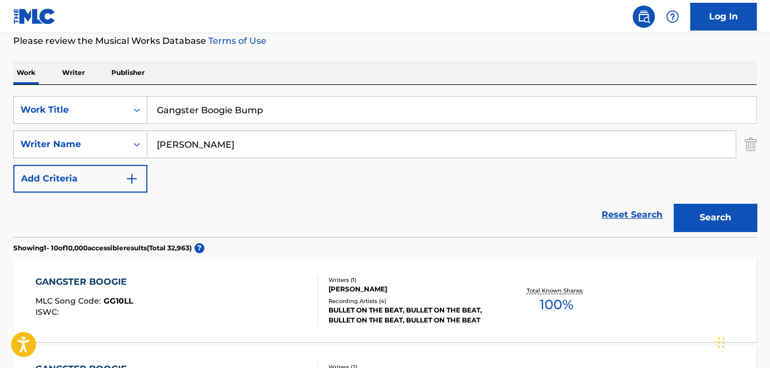
click at [724, 206] on button "Search" at bounding box center [715, 217] width 83 height 28
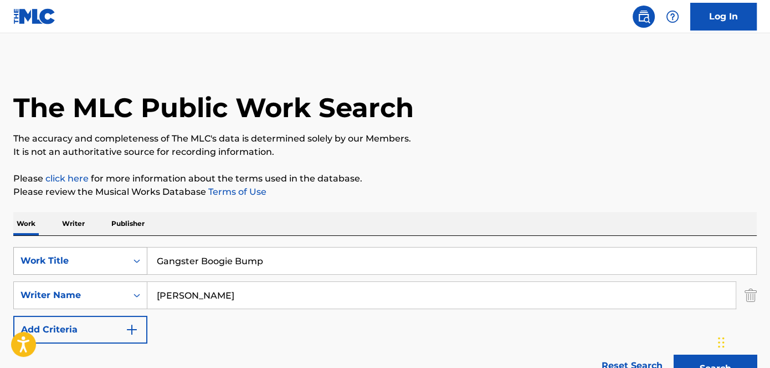
drag, startPoint x: 176, startPoint y: 253, endPoint x: 120, endPoint y: 255, distance: 56.0
click at [123, 254] on div "SearchWithCriteria10e28d94-eab4-4fa0-8566-c7cfb8098554 Work Title Gangster Boog…" at bounding box center [385, 261] width 744 height 28
paste input "Sweeter As The Days Go By"
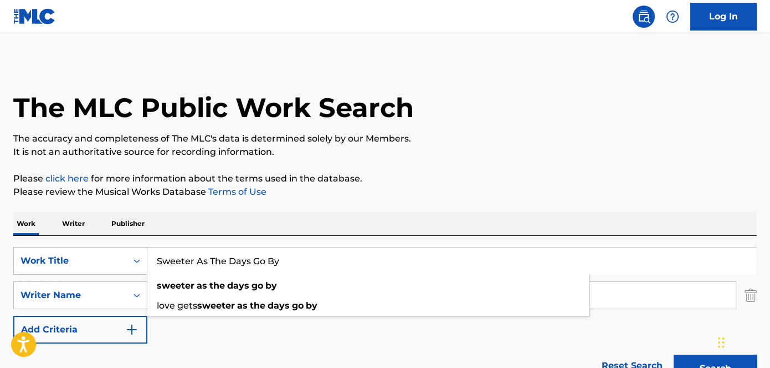
type input "Sweeter As The Days Go By"
click at [752, 298] on img "Search Form" at bounding box center [751, 295] width 12 height 28
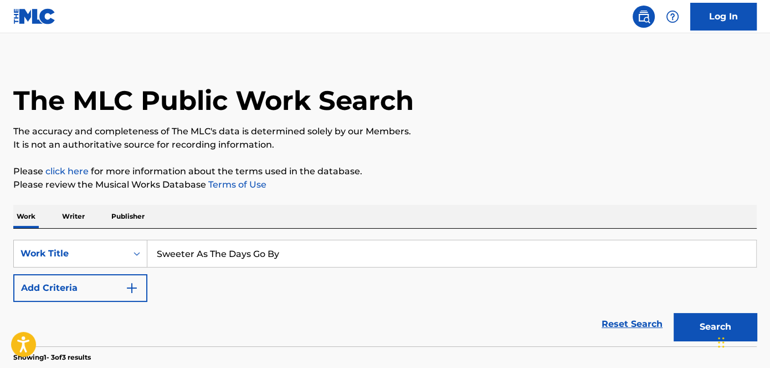
scroll to position [100, 0]
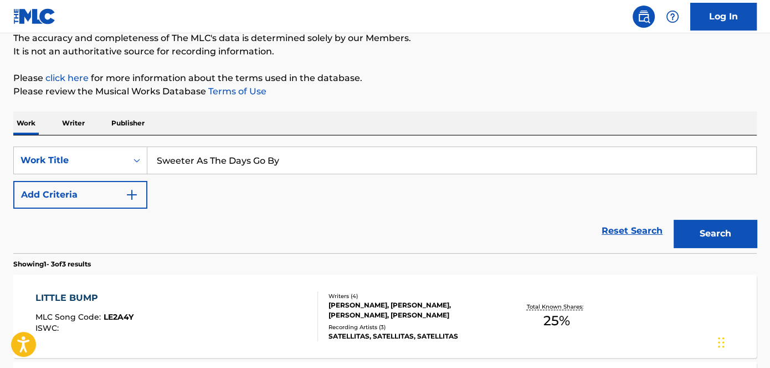
click at [124, 181] on button "Add Criteria" at bounding box center [80, 195] width 134 height 28
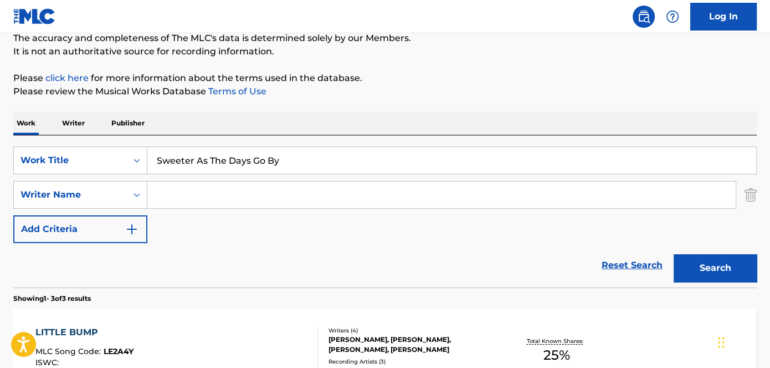
click at [190, 185] on input "Search Form" at bounding box center [441, 194] width 589 height 27
type input "N"
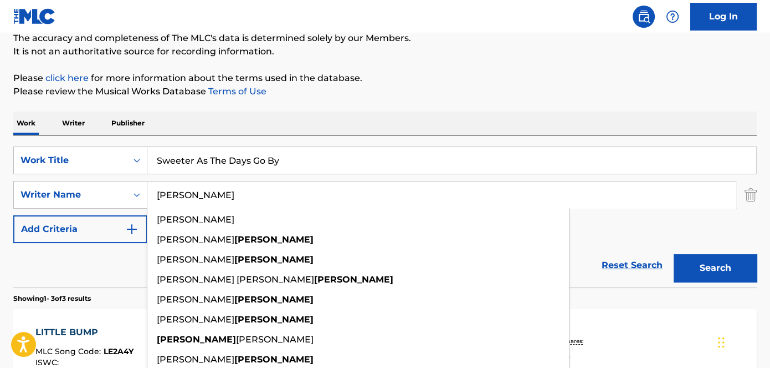
type input "[PERSON_NAME]"
click at [674, 254] on button "Search" at bounding box center [715, 268] width 83 height 28
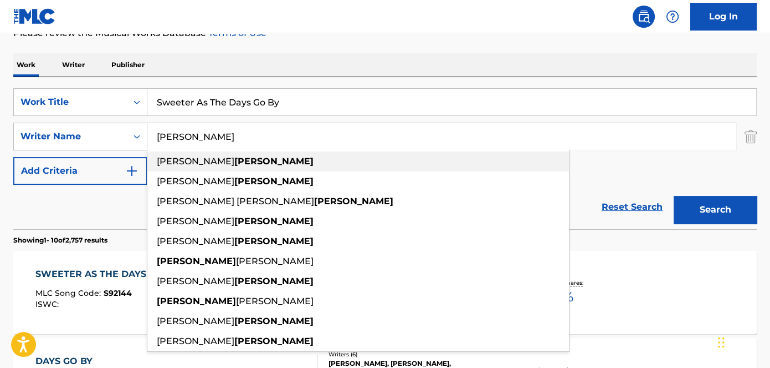
scroll to position [201, 0]
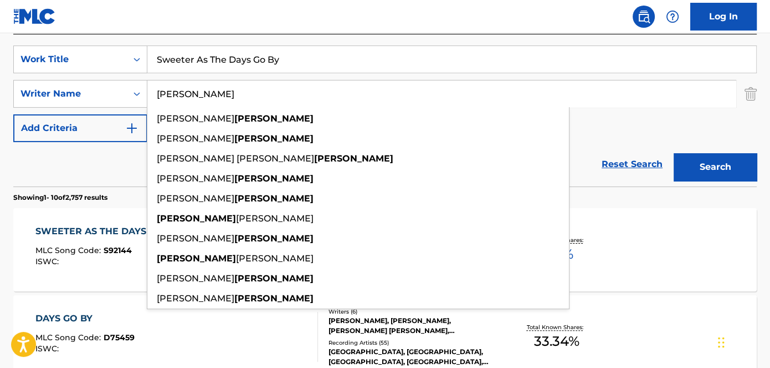
click at [341, 42] on div "SearchWithCriteria10e28d94-eab4-4fa0-8566-c7cfb8098554 Work Title Sweeter As Th…" at bounding box center [385, 110] width 744 height 152
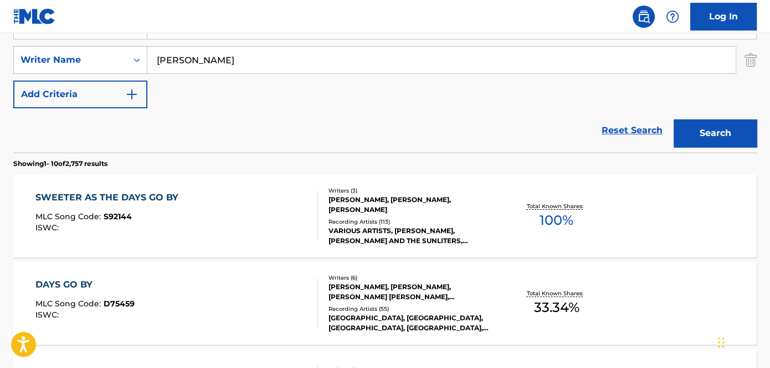
scroll to position [252, 0]
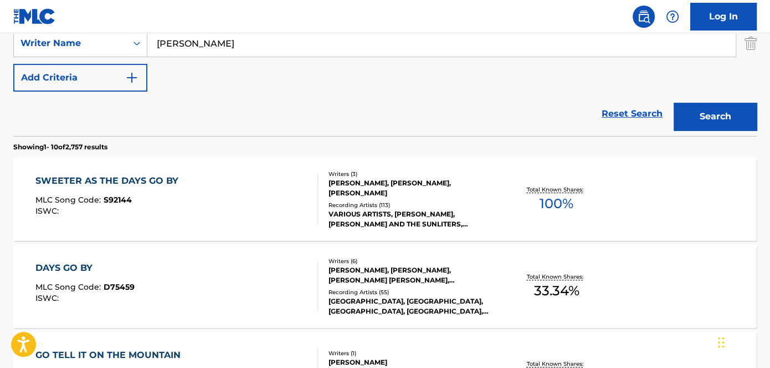
click at [319, 197] on div "Writers ( 3 ) [PERSON_NAME], [PERSON_NAME], [PERSON_NAME] Recording Artists ( 1…" at bounding box center [406, 199] width 177 height 59
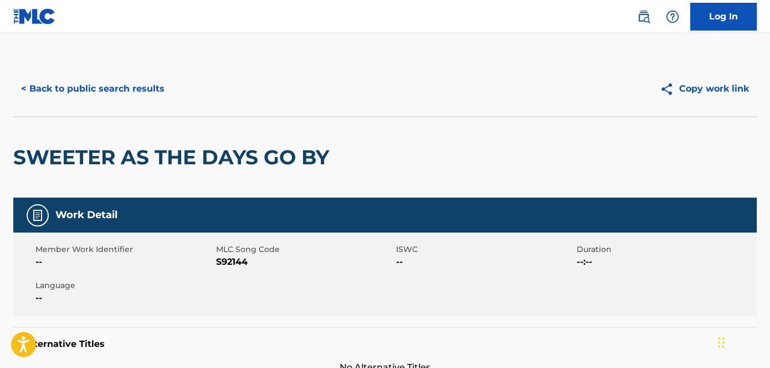
click at [102, 96] on button "< Back to public search results" at bounding box center [92, 89] width 159 height 28
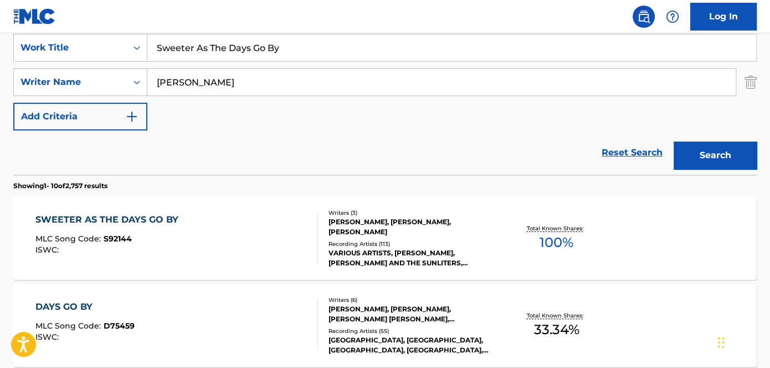
scroll to position [196, 0]
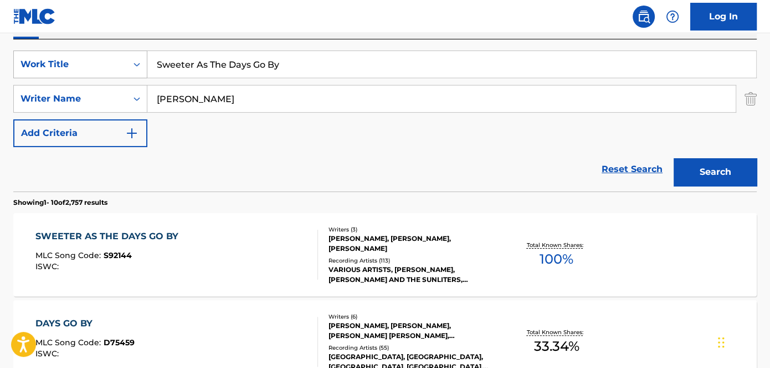
drag, startPoint x: 308, startPoint y: 62, endPoint x: 58, endPoint y: 59, distance: 249.5
click at [58, 59] on div "SearchWithCriteria10e28d94-eab4-4fa0-8566-c7cfb8098554 Work Title Sweeter As Th…" at bounding box center [385, 64] width 744 height 28
paste input "Your Love Keeps Haunting Me"
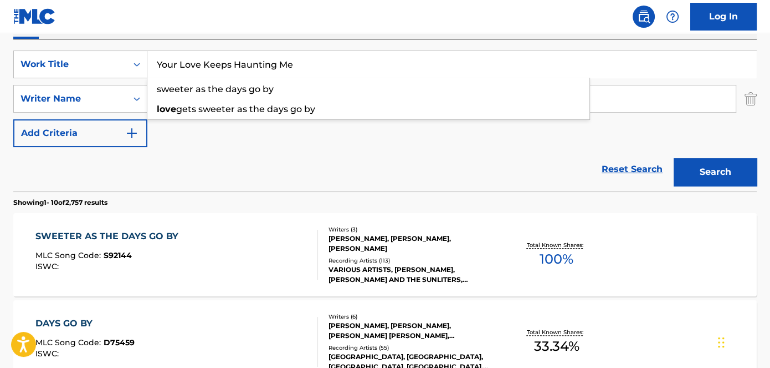
type input "Your Love Keeps Haunting Me"
click at [695, 170] on button "Search" at bounding box center [715, 172] width 83 height 28
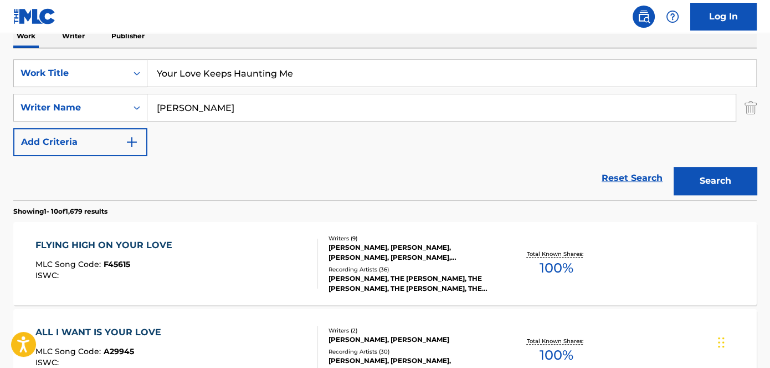
scroll to position [95, 0]
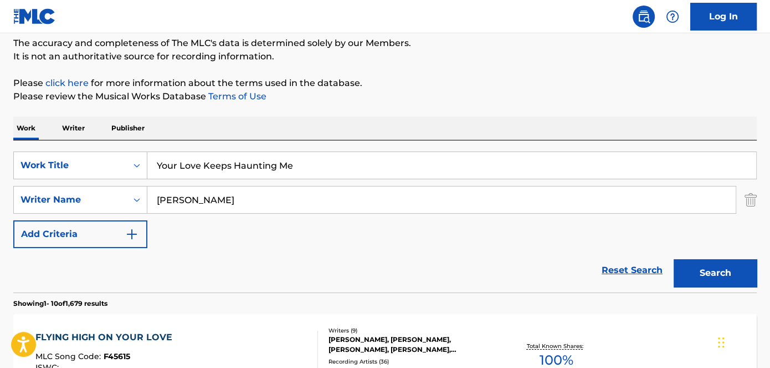
click at [748, 193] on img "Search Form" at bounding box center [751, 200] width 12 height 28
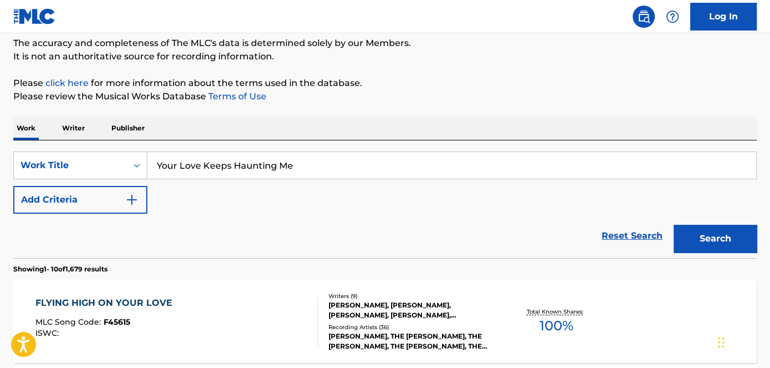
click at [739, 237] on button "Search" at bounding box center [715, 238] width 83 height 28
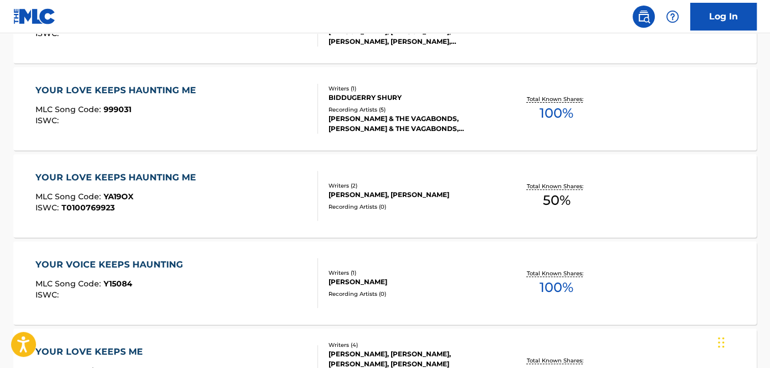
scroll to position [247, 0]
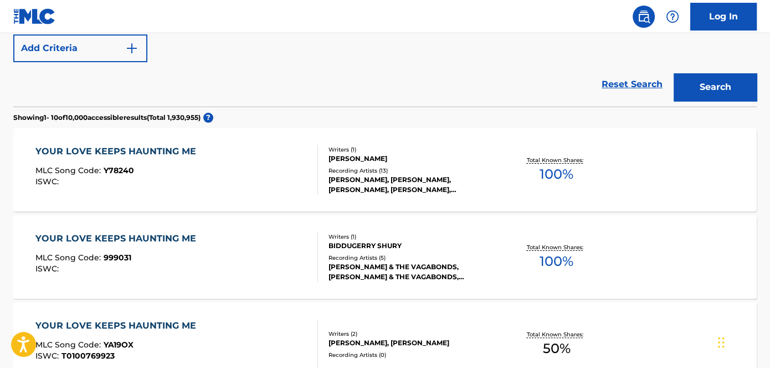
click at [379, 167] on div "Recording Artists ( 13 )" at bounding box center [412, 170] width 166 height 8
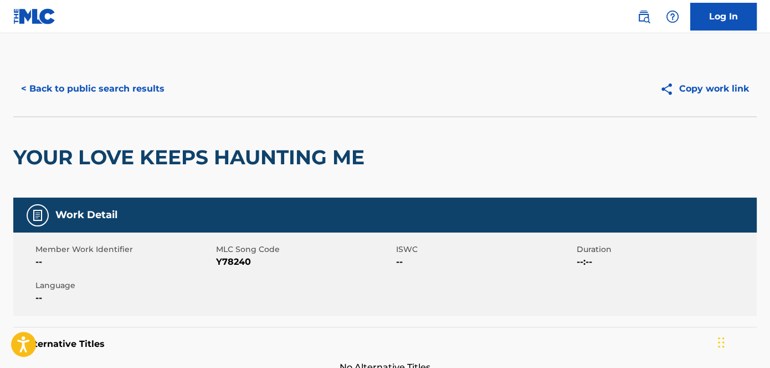
click at [233, 259] on span "Y78240" at bounding box center [305, 261] width 178 height 13
copy span "Y78240"
